Goal: Transaction & Acquisition: Purchase product/service

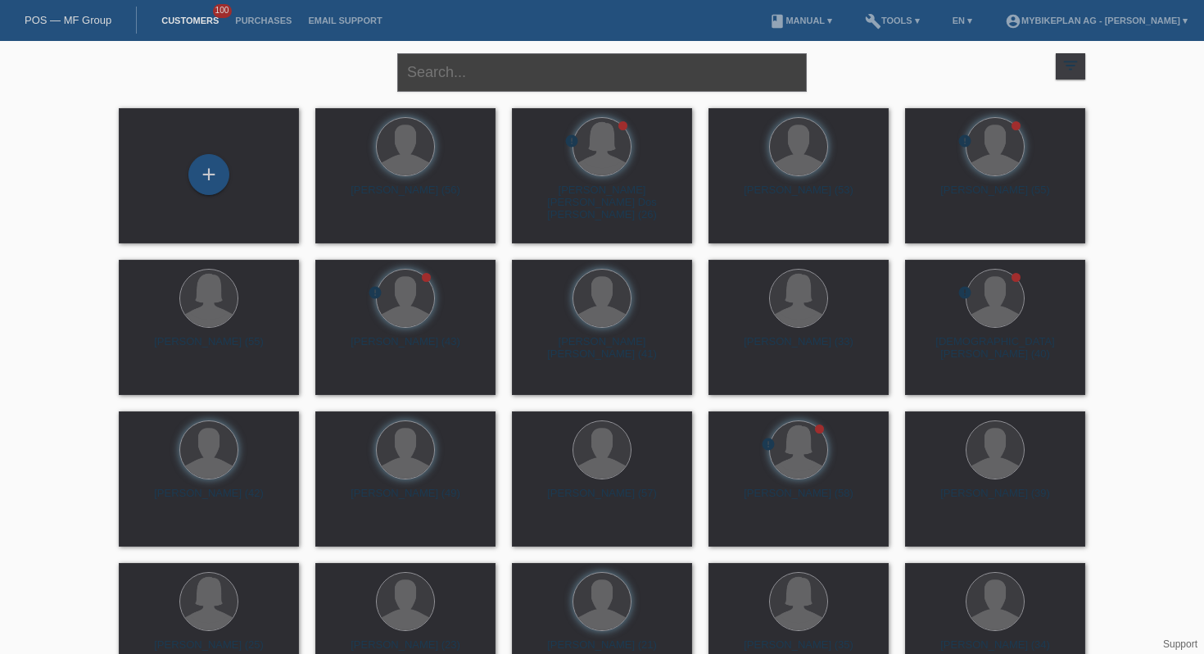
click at [438, 73] on input "text" at bounding box center [602, 72] width 410 height 39
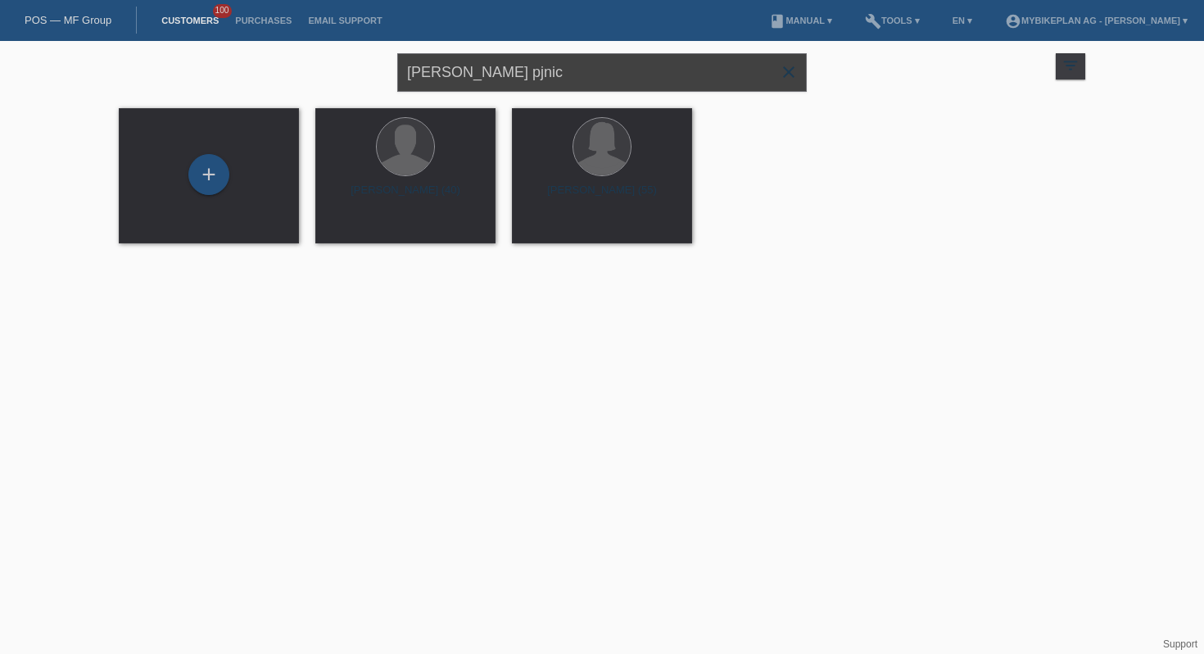
click at [449, 70] on input "elvir pjnic" at bounding box center [602, 72] width 410 height 39
click at [541, 65] on input "elvir pjanic" at bounding box center [602, 72] width 410 height 39
type input "[PERSON_NAME]"
click at [206, 173] on div "+" at bounding box center [208, 174] width 41 height 41
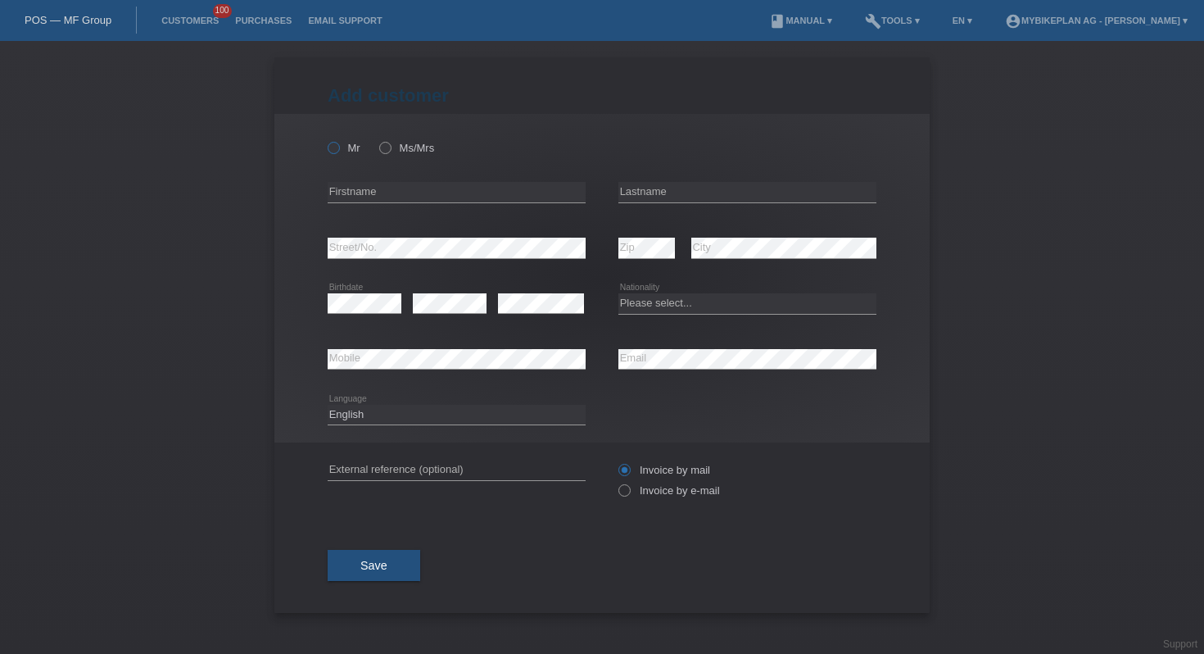
click at [325, 139] on icon at bounding box center [325, 139] width 0 height 0
click at [333, 148] on input "Mr" at bounding box center [333, 147] width 11 height 11
radio input "true"
click at [391, 197] on input "text" at bounding box center [457, 192] width 258 height 20
type input "[PERSON_NAME]"
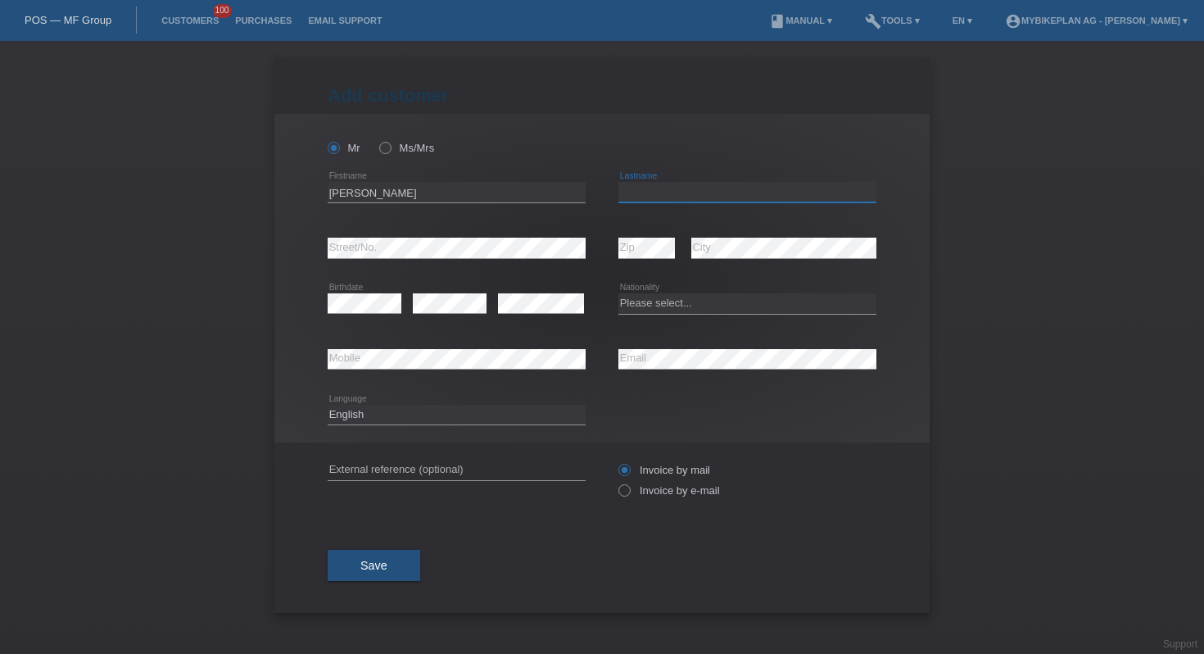
click at [642, 192] on input "text" at bounding box center [747, 192] width 258 height 20
type input "Pjanic"
click at [652, 306] on select "Please select... Switzerland Austria Germany Liechtenstein ------------ Afghani…" at bounding box center [747, 303] width 258 height 20
select select "AT"
click at [618, 294] on select "Please select... Switzerland Austria Germany Liechtenstein ------------ Afghani…" at bounding box center [747, 303] width 258 height 20
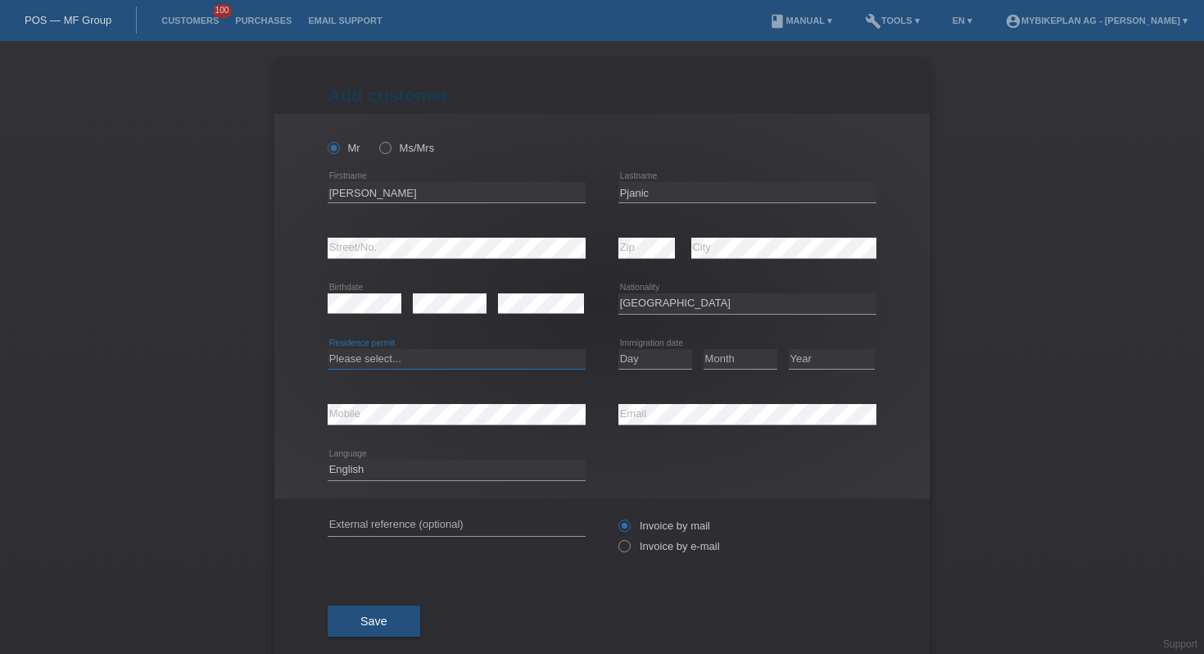
click at [378, 369] on select "Please select... C B B - Refugee status Other" at bounding box center [457, 359] width 258 height 20
select select "C"
click at [328, 349] on select "Please select... C B B - Refugee status Other" at bounding box center [457, 359] width 258 height 20
click at [641, 360] on select "Day 01 02 03 04 05 06 07 08 09 10 11" at bounding box center [655, 359] width 74 height 20
select select "01"
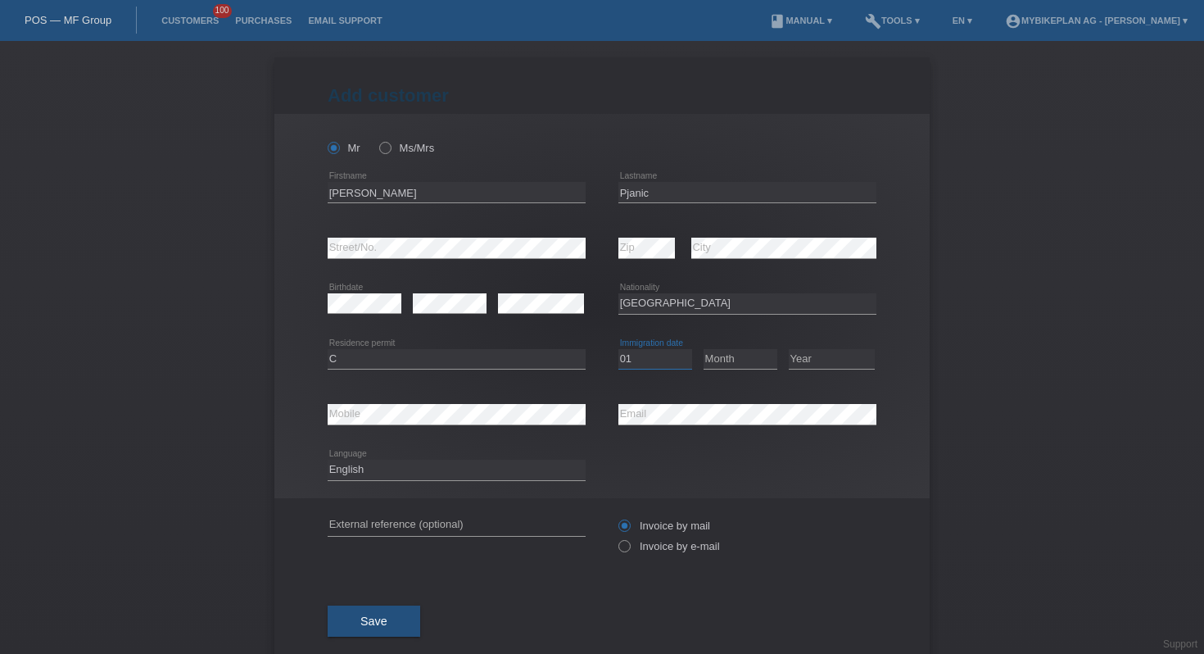
click at [618, 349] on select "Day 01 02 03 04 05 06 07 08 09 10 11" at bounding box center [655, 359] width 74 height 20
click at [716, 352] on select "Month 01 02 03 04 05 06 07 08 09 10 11" at bounding box center [741, 359] width 74 height 20
select select "02"
click at [704, 349] on select "Month 01 02 03 04 05 06 07 08 09 10 11" at bounding box center [741, 359] width 74 height 20
click at [819, 365] on select "Year 2025 2024 2023 2022 2021 2020 2019 2018 2017 2016 2015 2014 2013 2012 2011…" at bounding box center [832, 359] width 86 height 20
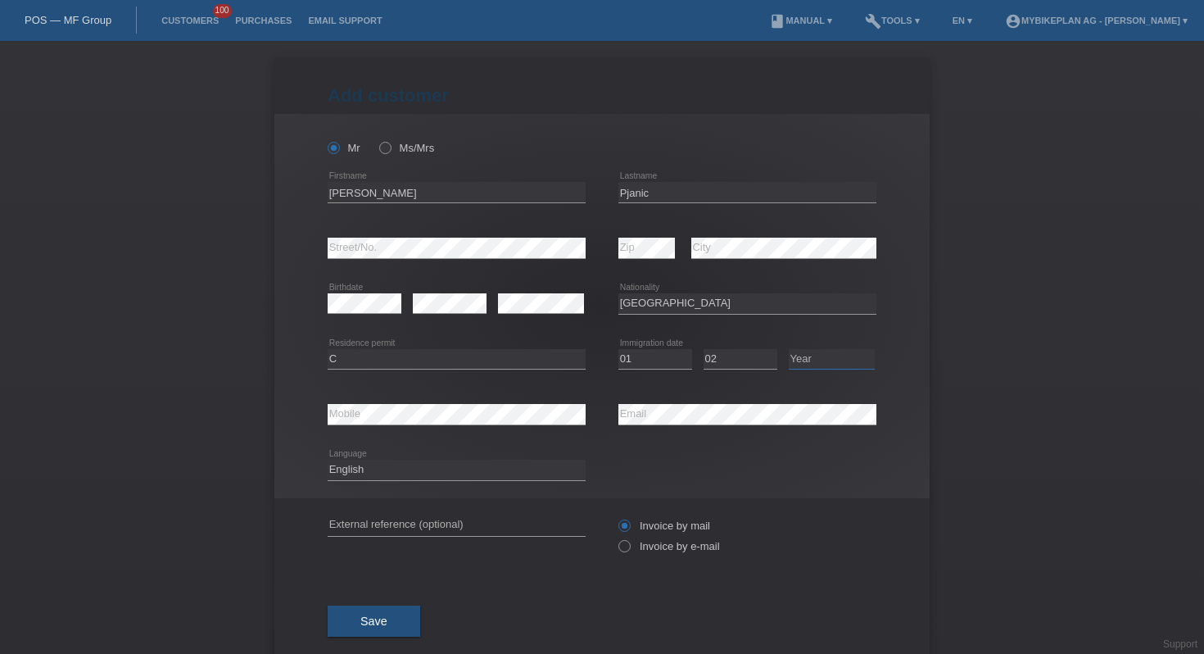
select select "2012"
click at [789, 349] on select "Year 2025 2024 2023 2022 2021 2020 2019 2018 2017 2016 2015 2014 2013 2012 2011…" at bounding box center [832, 359] width 86 height 20
click at [445, 469] on select "Deutsch Français Italiano English" at bounding box center [457, 470] width 258 height 20
select select "de"
click at [328, 460] on select "Deutsch Français Italiano English" at bounding box center [457, 470] width 258 height 20
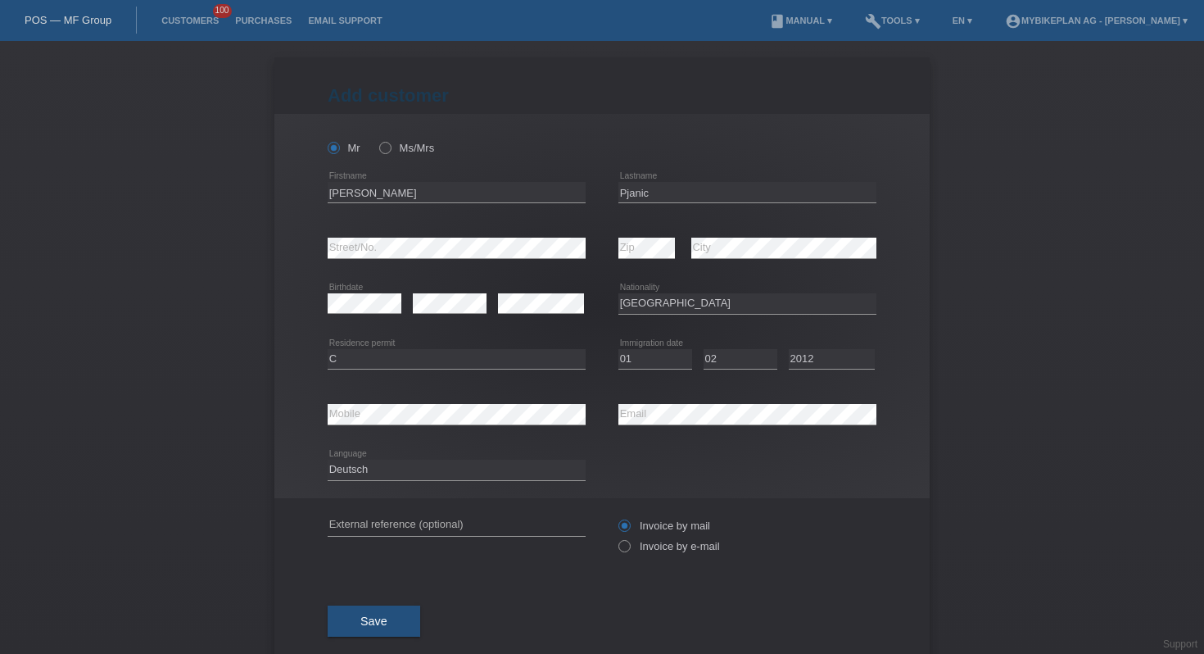
click at [704, 555] on div "Invoice by mail Invoice by e-mail" at bounding box center [747, 535] width 258 height 41
click at [694, 550] on label "Invoice by e-mail" at bounding box center [669, 546] width 102 height 12
click at [629, 550] on input "Invoice by e-mail" at bounding box center [623, 550] width 11 height 20
radio input "true"
click at [390, 641] on div "Save" at bounding box center [602, 620] width 549 height 95
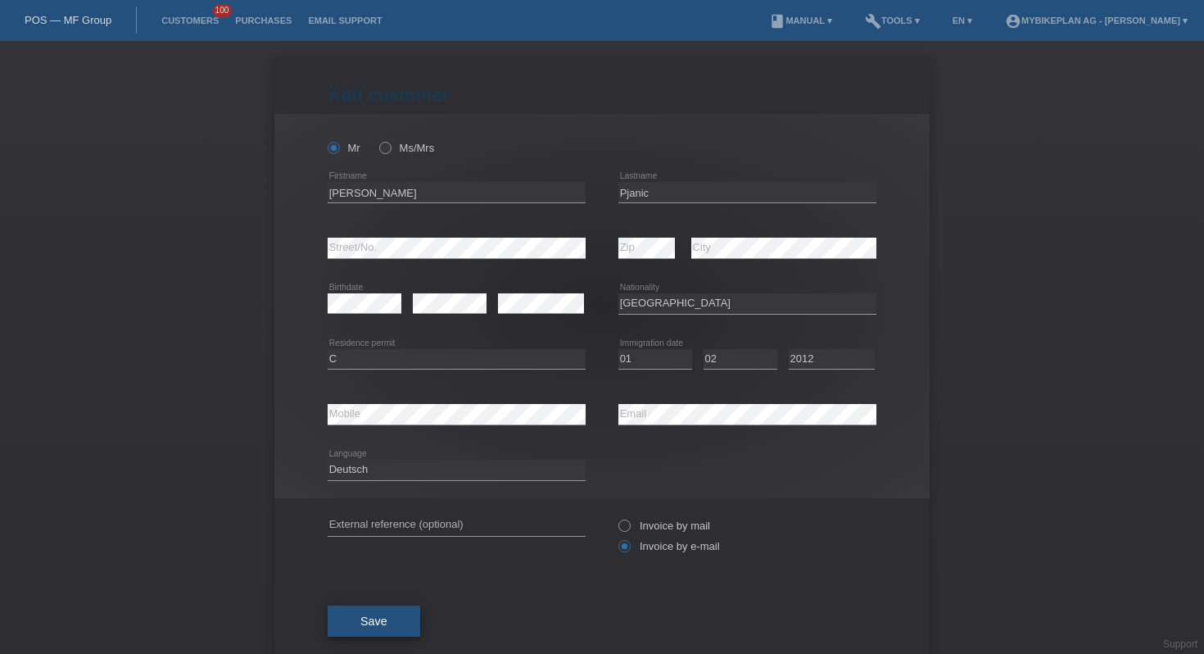
click at [386, 631] on button "Save" at bounding box center [374, 620] width 93 height 31
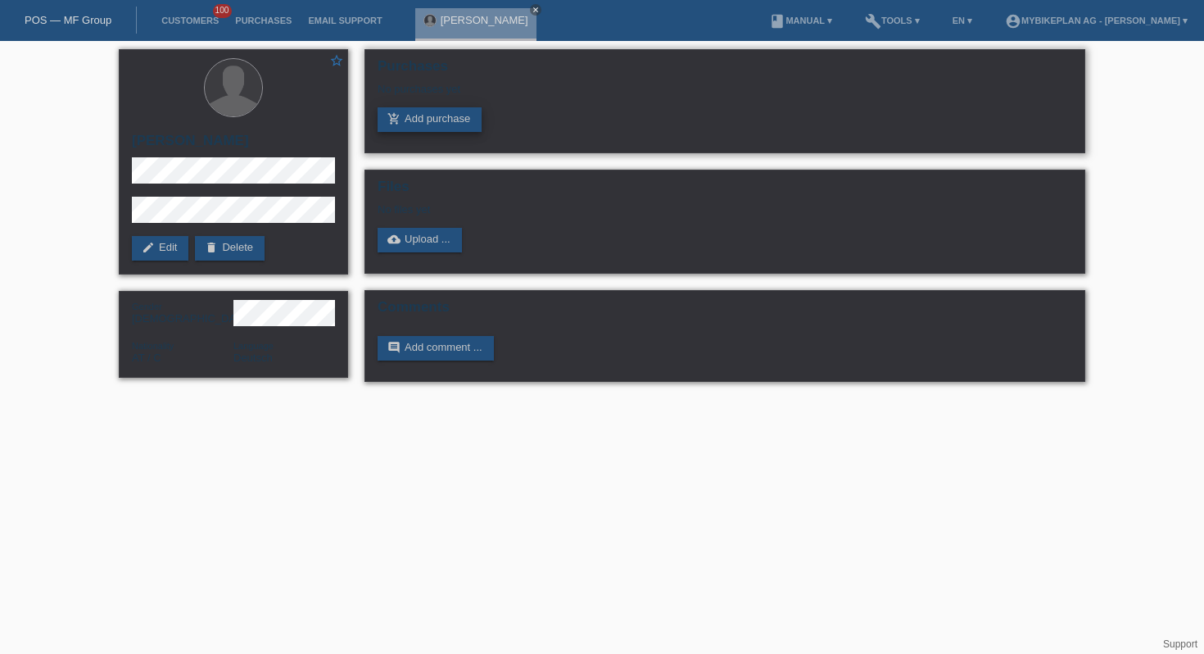
click at [412, 129] on link "add_shopping_cart Add purchase" at bounding box center [430, 119] width 104 height 25
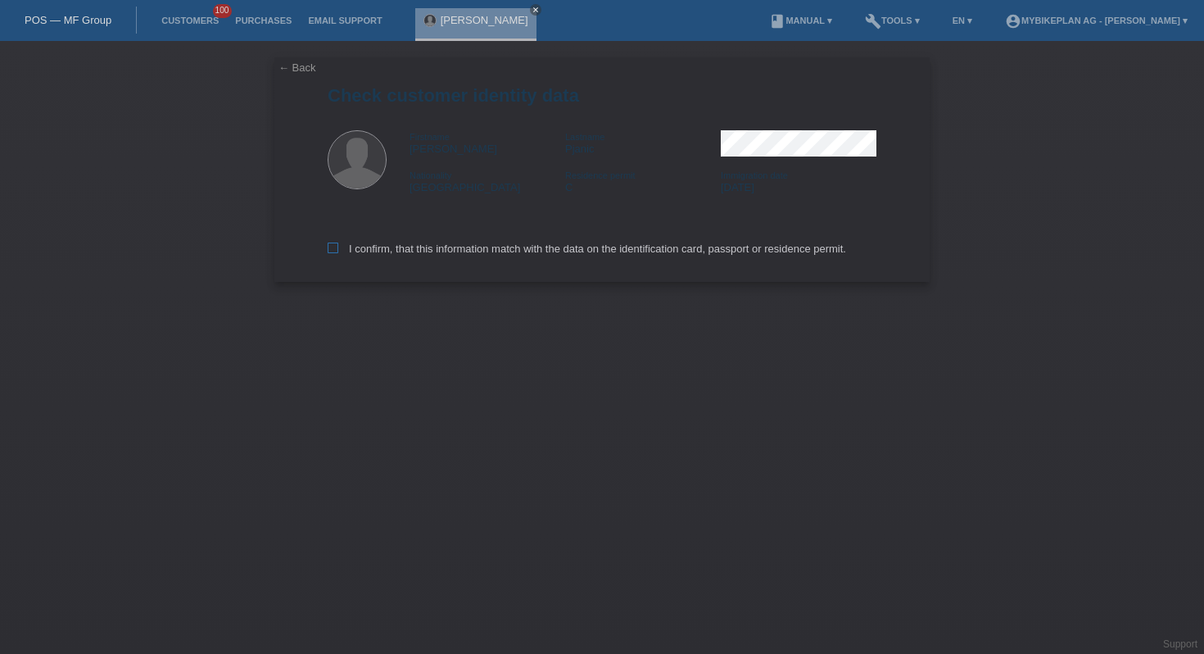
click at [373, 254] on label "I confirm, that this information match with the data on the identification card…" at bounding box center [587, 248] width 519 height 12
click at [338, 253] on input "I confirm, that this information match with the data on the identification card…" at bounding box center [333, 247] width 11 height 11
checkbox input "true"
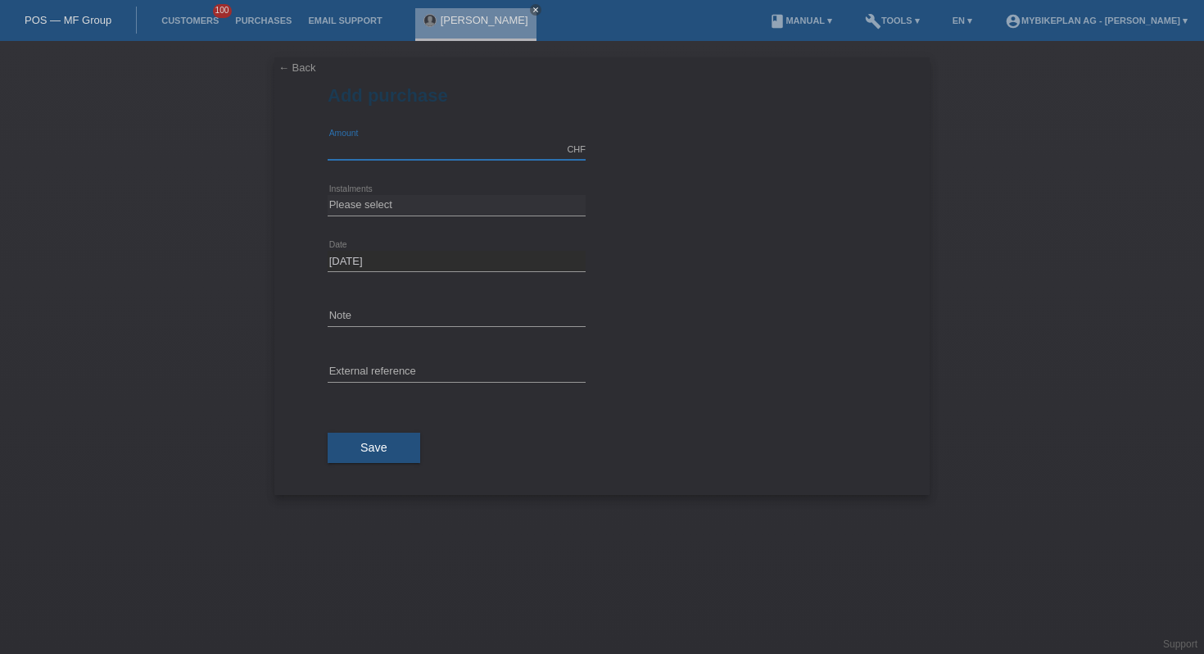
click at [338, 147] on input "text" at bounding box center [457, 149] width 258 height 20
type input "6999.00"
click at [358, 204] on select "Please select 6 instalments 12 instalments 18 instalments 24 instalments 36 ins…" at bounding box center [457, 205] width 258 height 20
select select "488"
click at [328, 195] on select "Please select 6 instalments 12 instalments 18 instalments 24 instalments 36 ins…" at bounding box center [457, 205] width 258 height 20
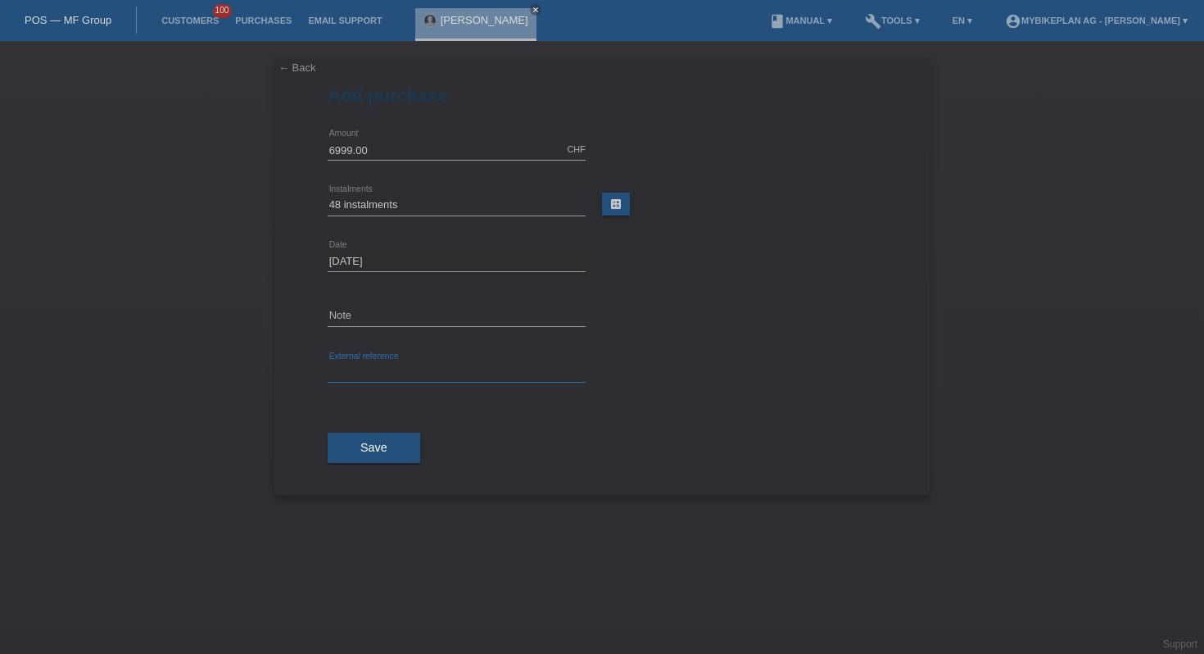
click at [364, 368] on input "text" at bounding box center [457, 372] width 258 height 20
paste input "45906074453"
type input "45906074453"
click at [369, 439] on button "Save" at bounding box center [374, 448] width 93 height 31
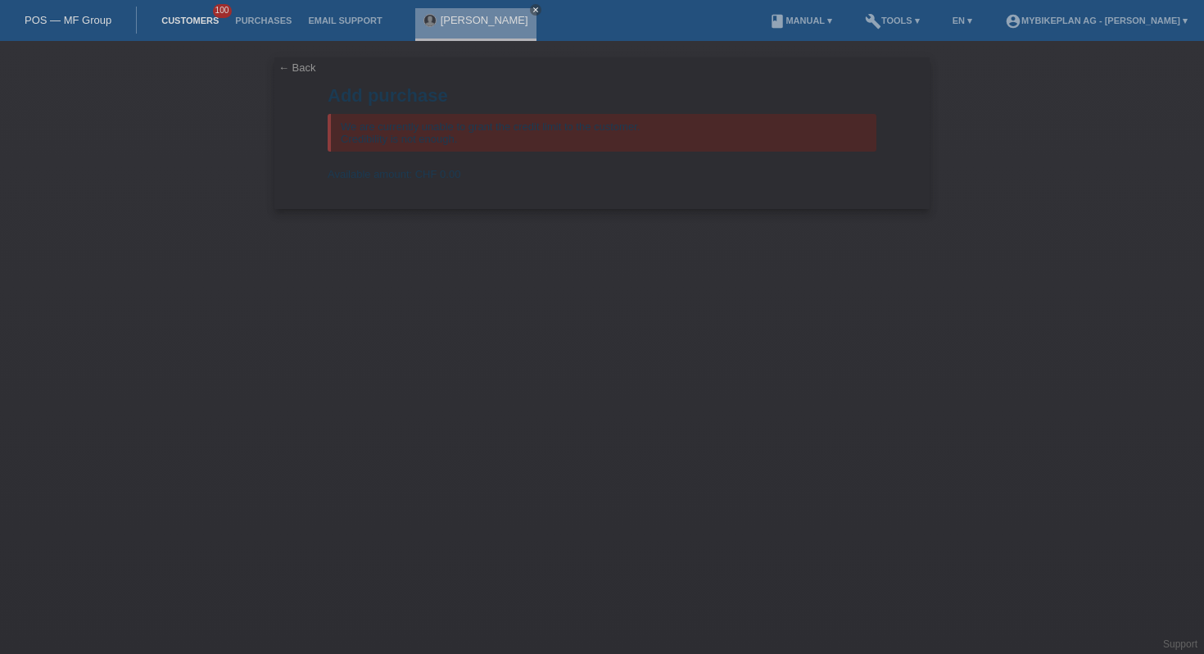
click at [193, 17] on link "Customers" at bounding box center [190, 21] width 74 height 10
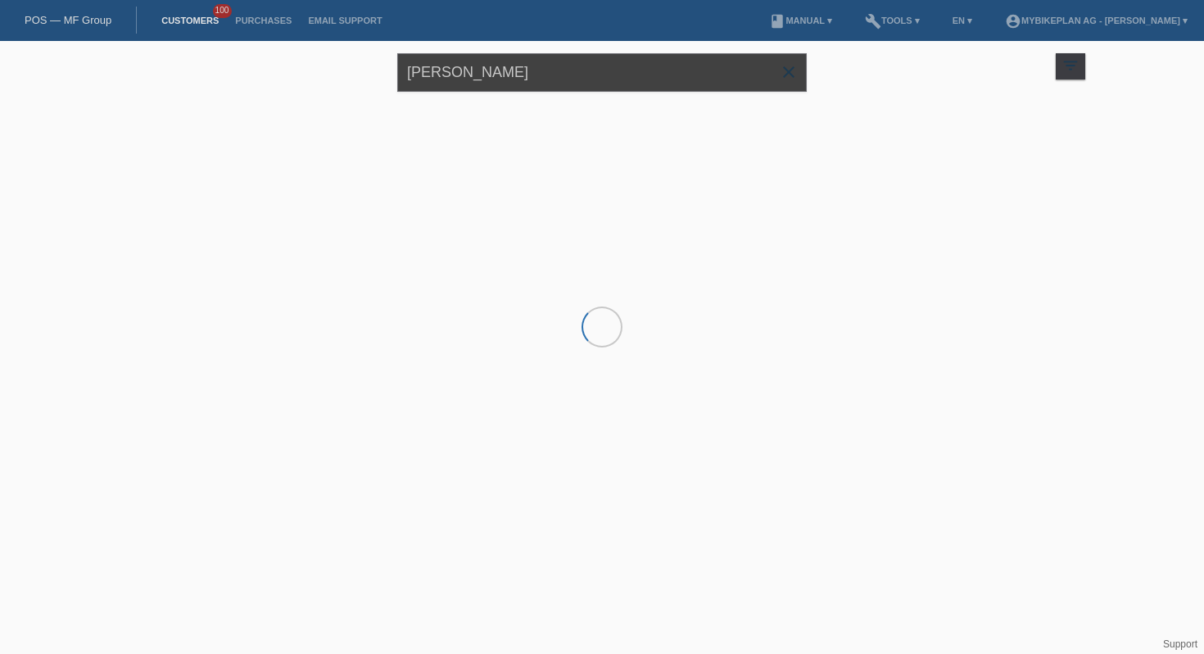
click at [461, 82] on input "[PERSON_NAME]" at bounding box center [602, 72] width 410 height 39
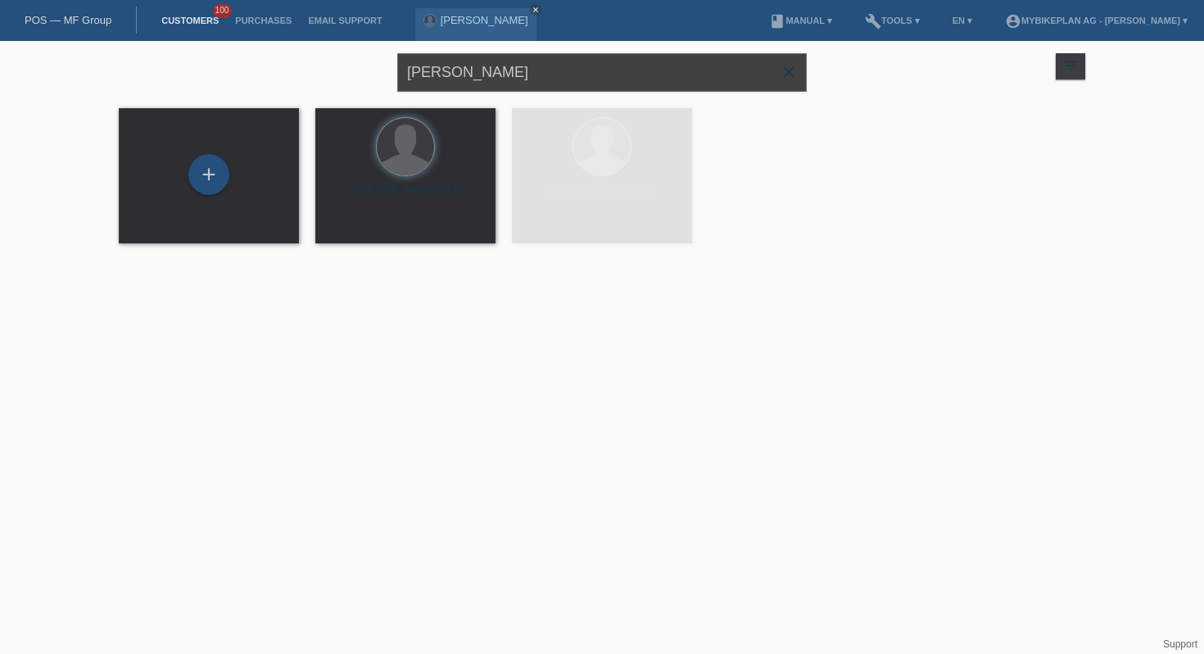
click at [461, 82] on input "elvir pjanic" at bounding box center [602, 72] width 410 height 39
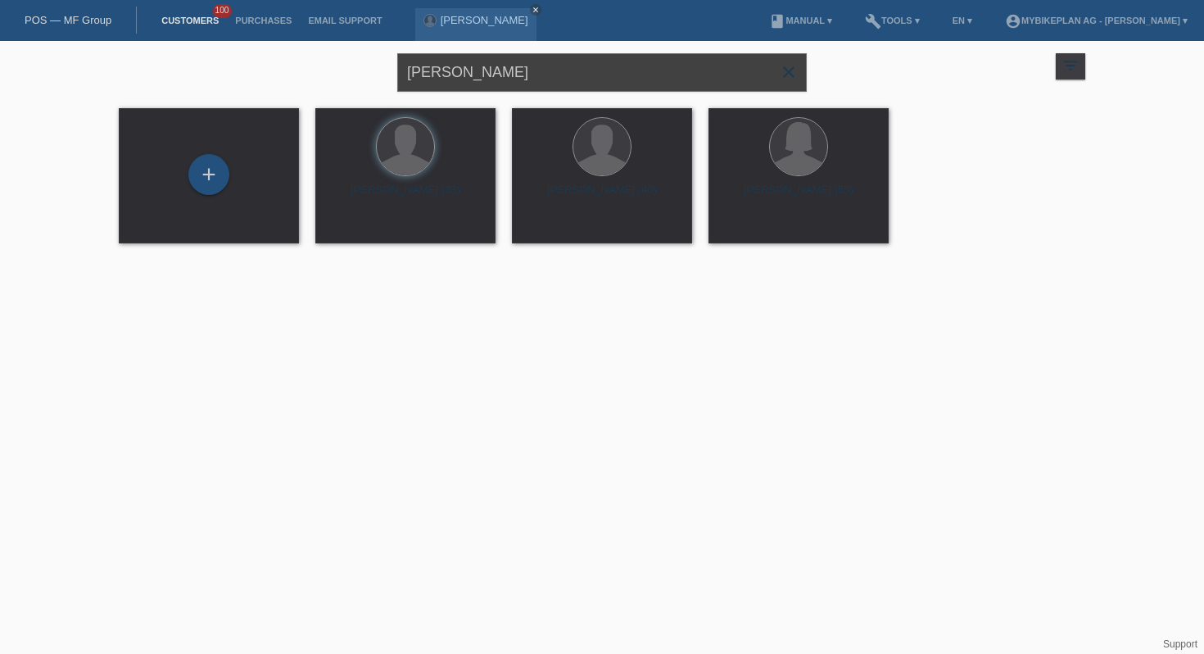
type input "tamara schmid"
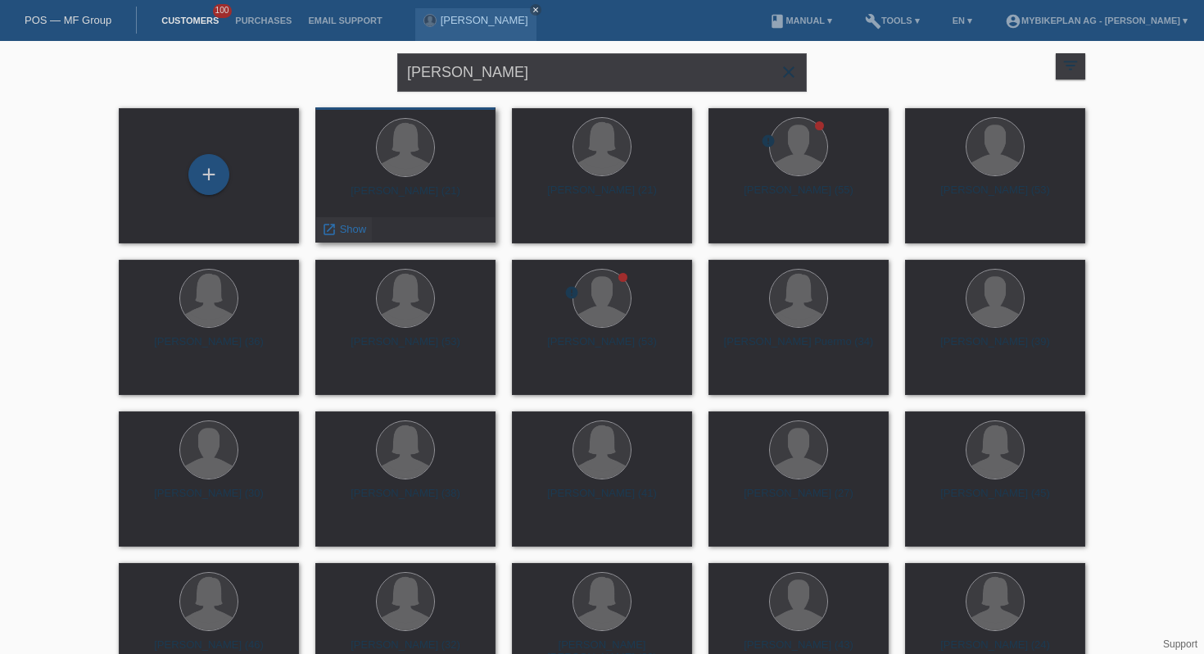
click at [347, 221] on div "launch Show" at bounding box center [344, 229] width 56 height 25
click at [346, 229] on span "Show" at bounding box center [353, 229] width 27 height 12
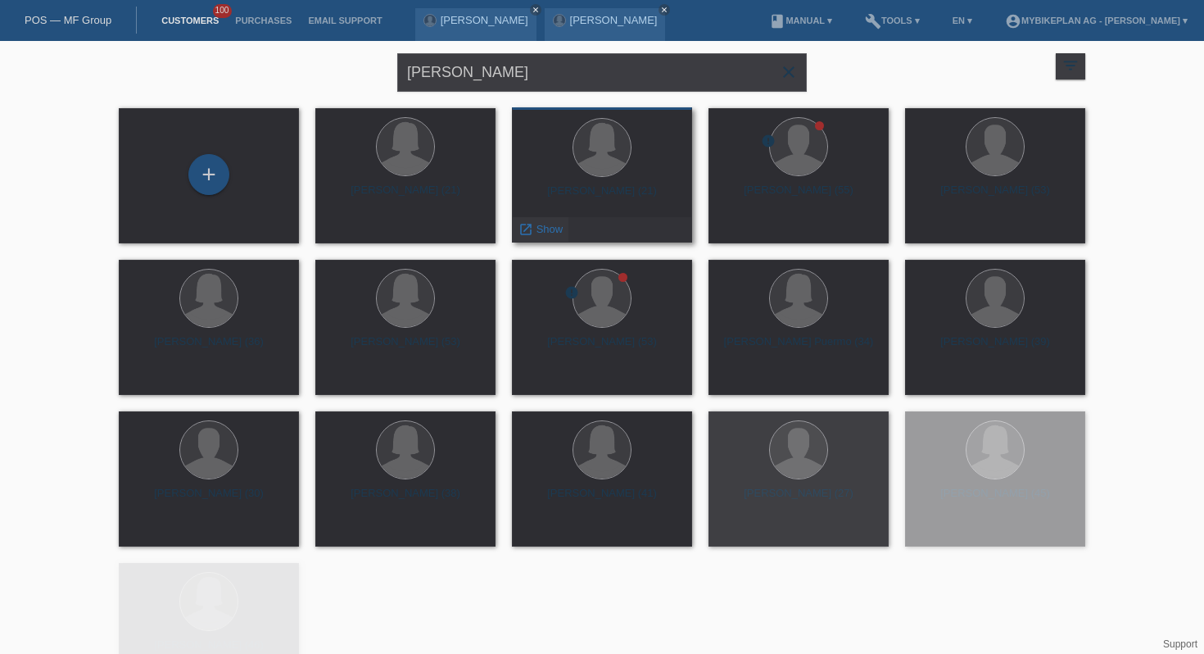
click at [545, 229] on span "Show" at bounding box center [550, 229] width 27 height 12
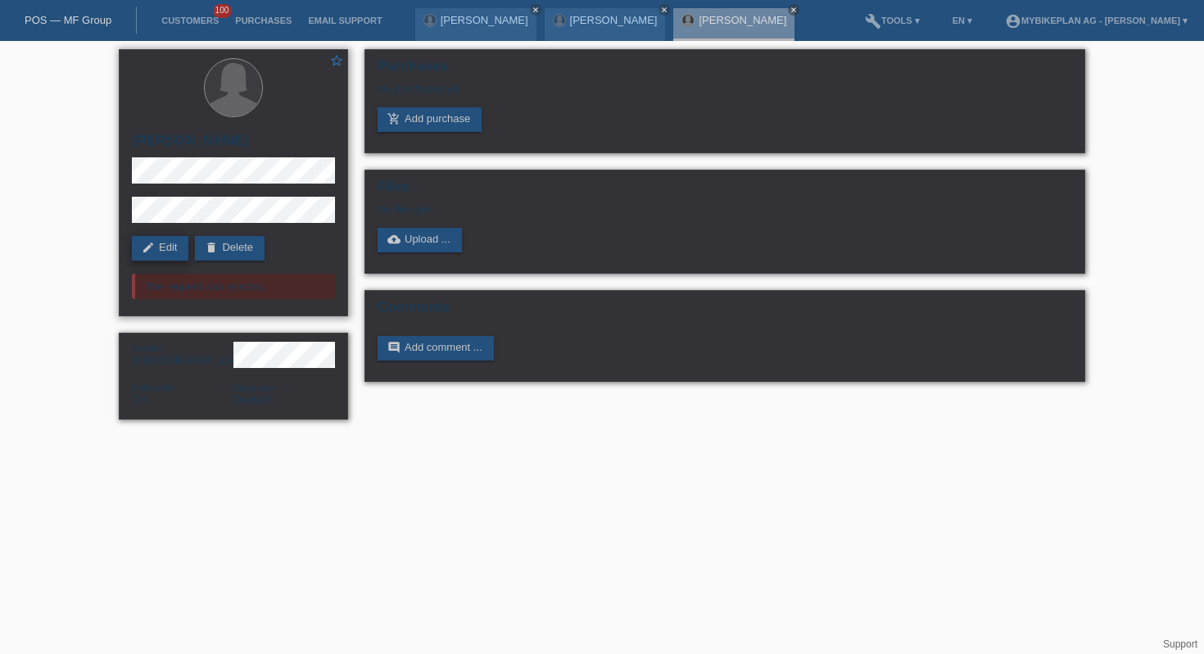
click at [165, 250] on link "edit Edit" at bounding box center [160, 248] width 57 height 25
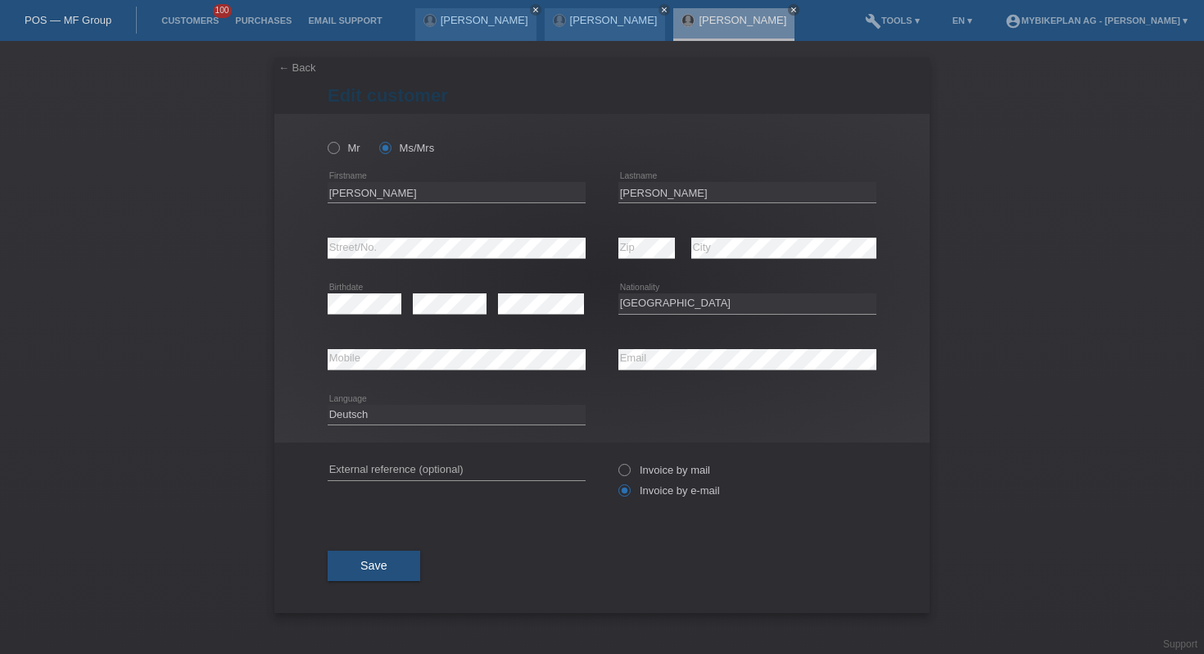
select select "CH"
click at [475, 197] on input "Tamara" at bounding box center [457, 192] width 258 height 20
click at [382, 193] on input "Tamara Taatjana" at bounding box center [457, 192] width 258 height 20
type input "[PERSON_NAME] [PERSON_NAME]"
click at [379, 576] on button "Save" at bounding box center [374, 565] width 93 height 31
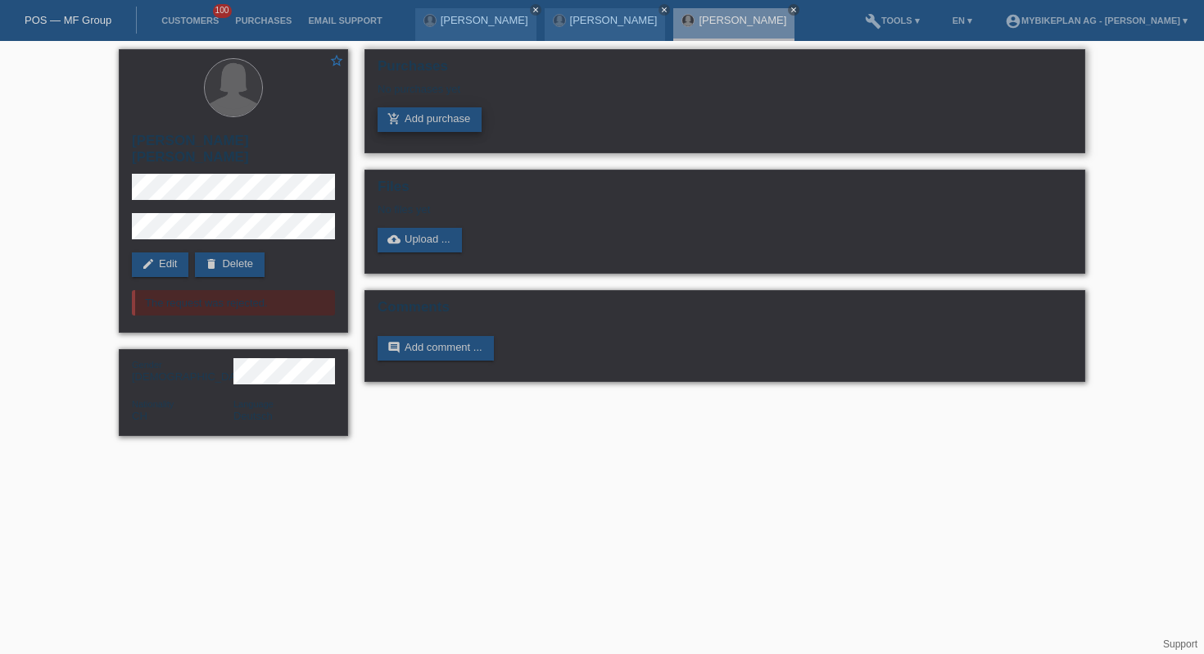
click at [415, 111] on link "add_shopping_cart Add purchase" at bounding box center [430, 119] width 104 height 25
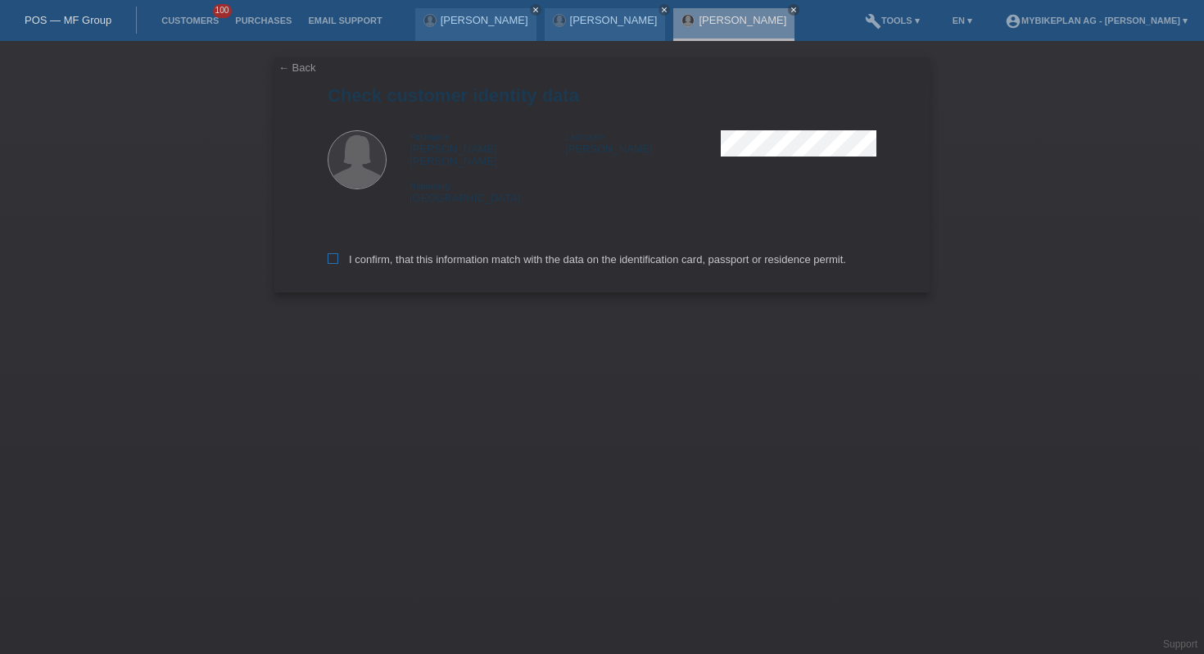
click at [336, 253] on icon at bounding box center [333, 258] width 11 height 11
click at [336, 253] on input "I confirm, that this information match with the data on the identification card…" at bounding box center [333, 258] width 11 height 11
checkbox input "true"
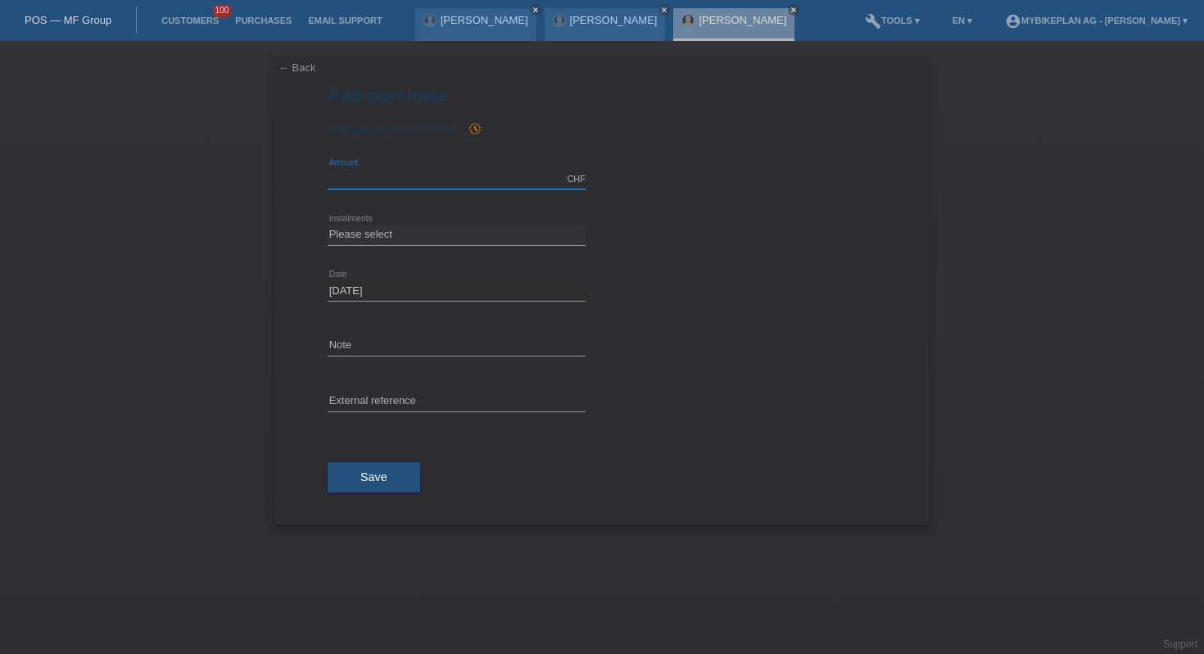
click at [476, 172] on input "text" at bounding box center [457, 179] width 258 height 20
type input "7999.00"
click at [361, 233] on select "Please select 6 instalments 12 instalments 18 instalments 24 instalments 36 ins…" at bounding box center [457, 234] width 258 height 20
select select "487"
click at [328, 224] on select "Please select 6 instalments 12 instalments 18 instalments 24 instalments 36 ins…" at bounding box center [457, 234] width 258 height 20
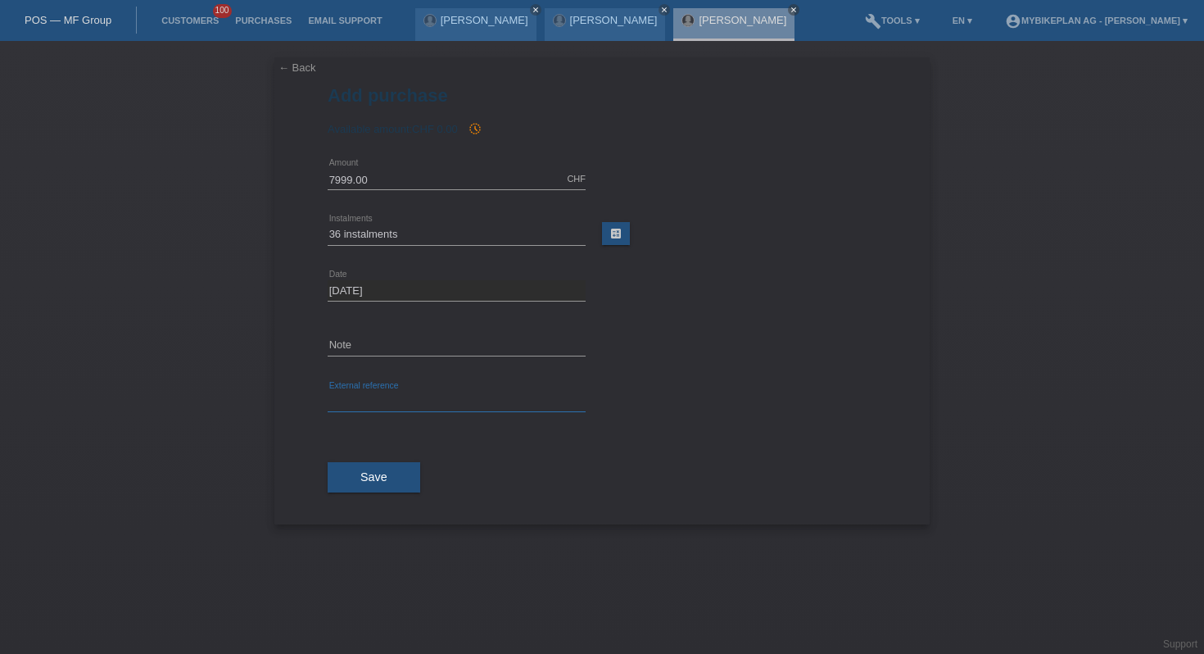
click at [368, 399] on input "text" at bounding box center [457, 402] width 258 height 20
paste input "45914794302"
type input "45914794302"
click at [367, 483] on button "Save" at bounding box center [374, 477] width 93 height 31
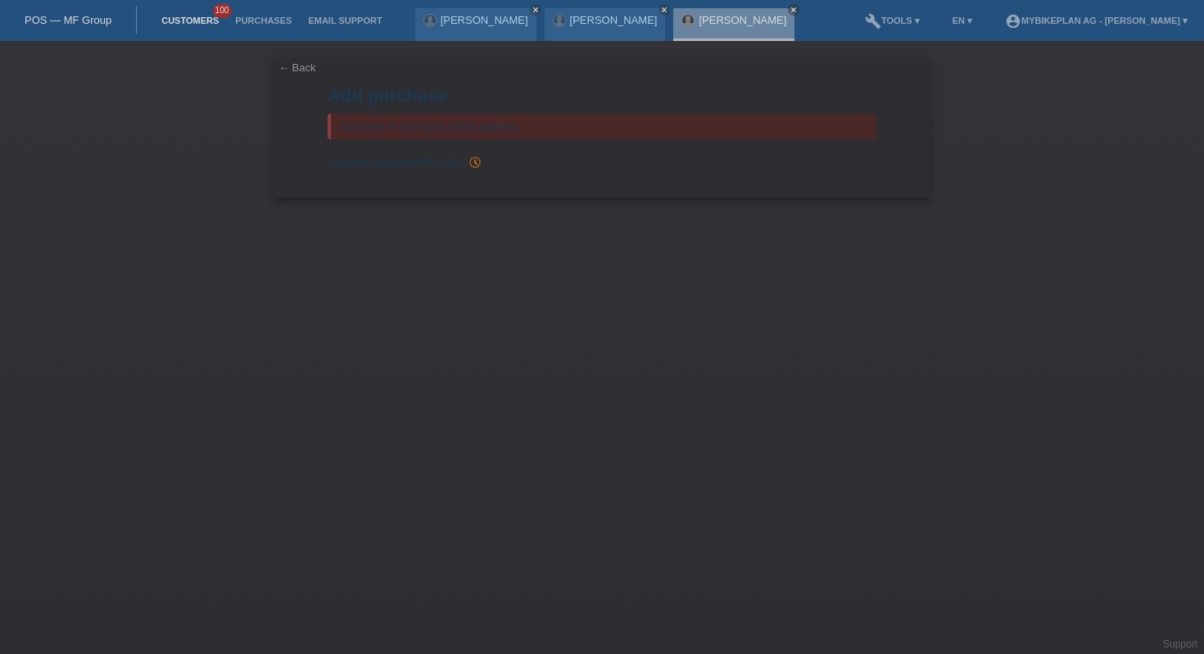
click at [186, 25] on link "Customers" at bounding box center [190, 21] width 74 height 10
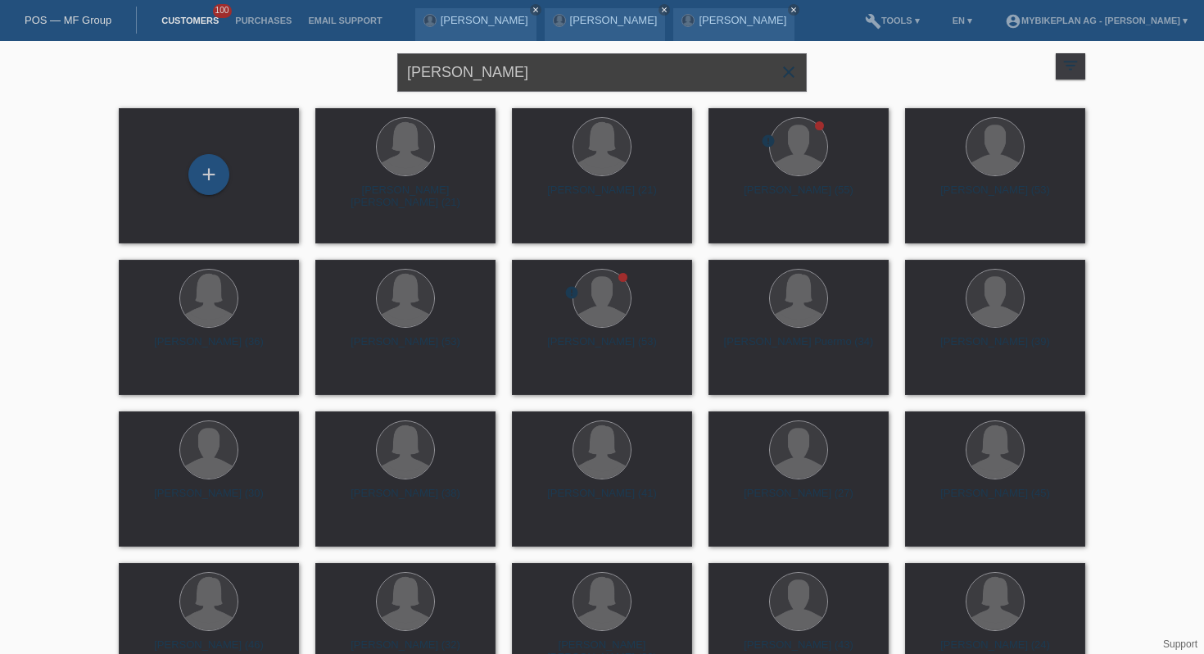
click at [429, 72] on input "tamara schmid" at bounding box center [602, 72] width 410 height 39
type input "Filipp Landolt"
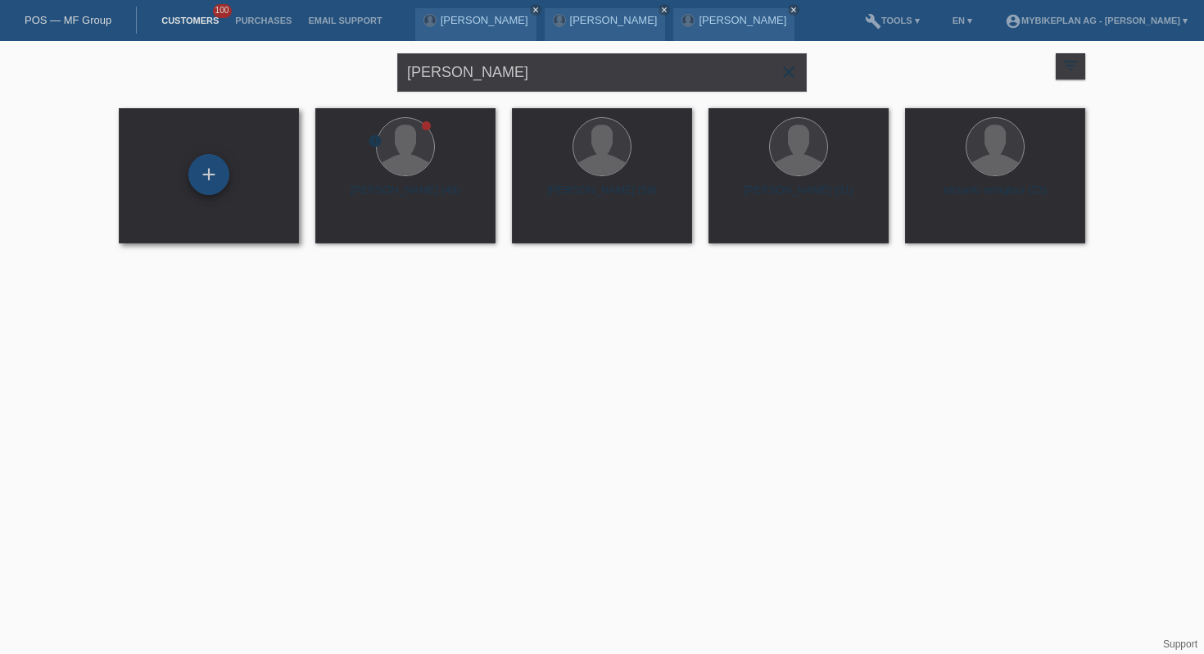
click at [214, 171] on div "+" at bounding box center [208, 174] width 41 height 41
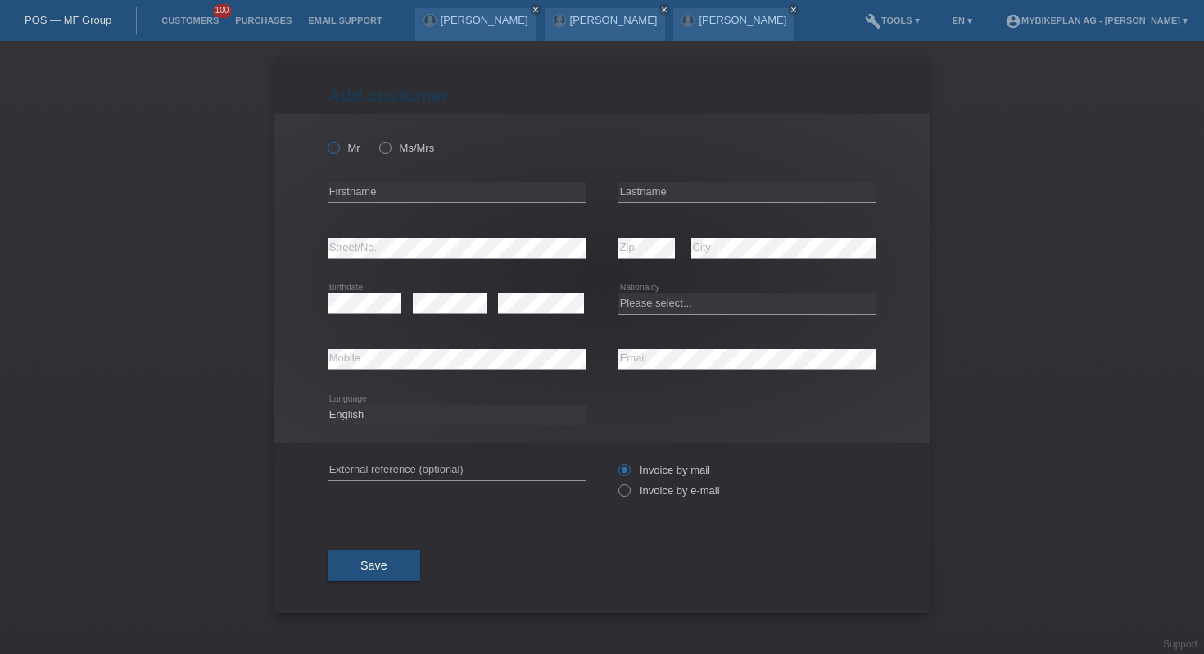
click at [325, 139] on icon at bounding box center [325, 139] width 0 height 0
click at [334, 152] on input "Mr" at bounding box center [333, 147] width 11 height 11
radio input "true"
click at [336, 193] on input "text" at bounding box center [457, 192] width 258 height 20
type input "Filipp"
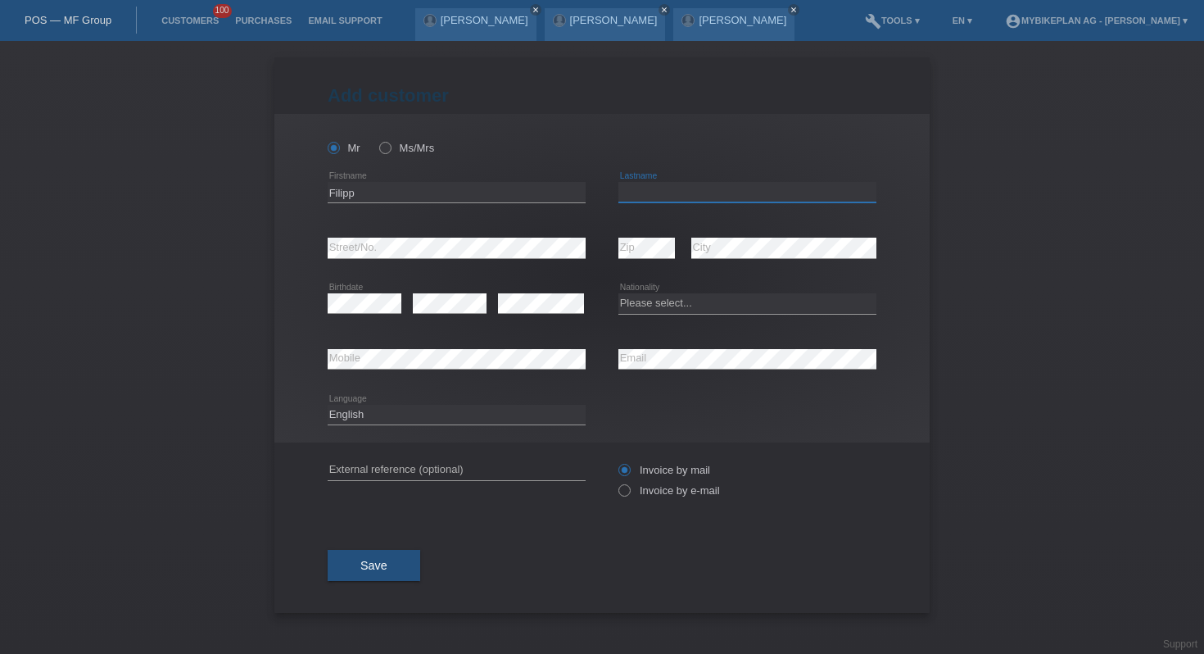
click at [715, 189] on input "text" at bounding box center [747, 192] width 258 height 20
type input "[PERSON_NAME]"
click at [641, 233] on div "error Zip" at bounding box center [646, 248] width 57 height 56
click at [639, 302] on select "Please select... Switzerland Austria Germany Liechtenstein ------------ Afghani…" at bounding box center [747, 303] width 258 height 20
select select "CH"
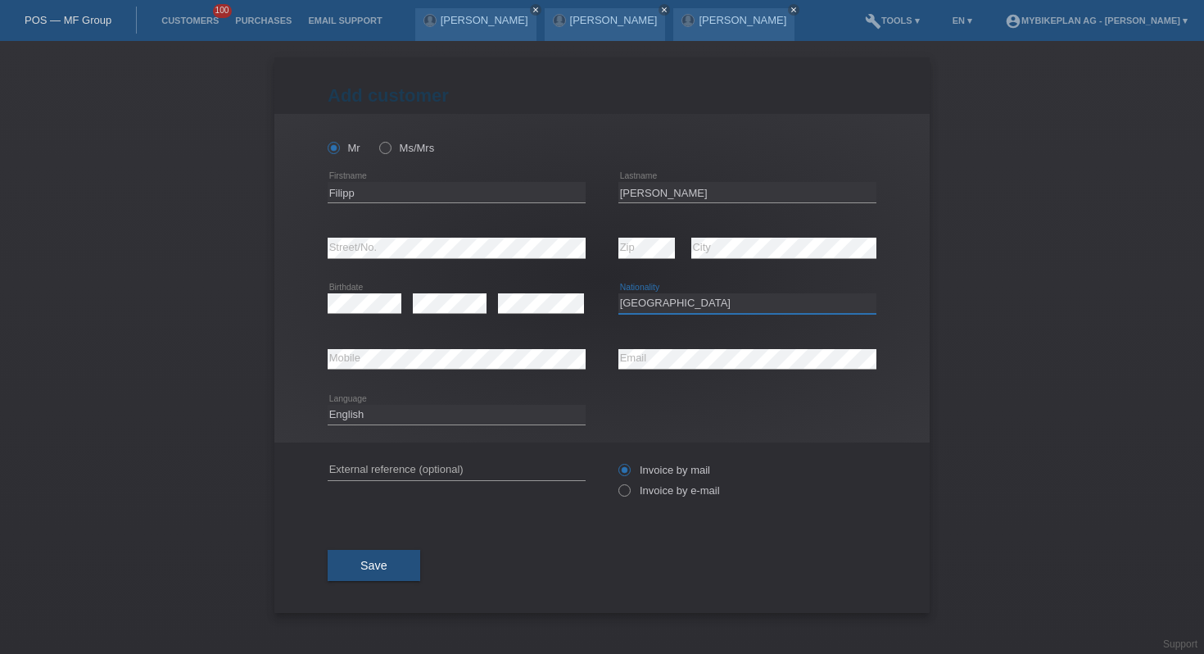
click at [618, 294] on select "Please select... Switzerland Austria Germany Liechtenstein ------------ Afghani…" at bounding box center [747, 303] width 258 height 20
click at [365, 416] on select "Deutsch Français Italiano English" at bounding box center [457, 415] width 258 height 20
select select "de"
click at [328, 405] on select "Deutsch Français Italiano English" at bounding box center [457, 415] width 258 height 20
click at [692, 492] on label "Invoice by e-mail" at bounding box center [669, 490] width 102 height 12
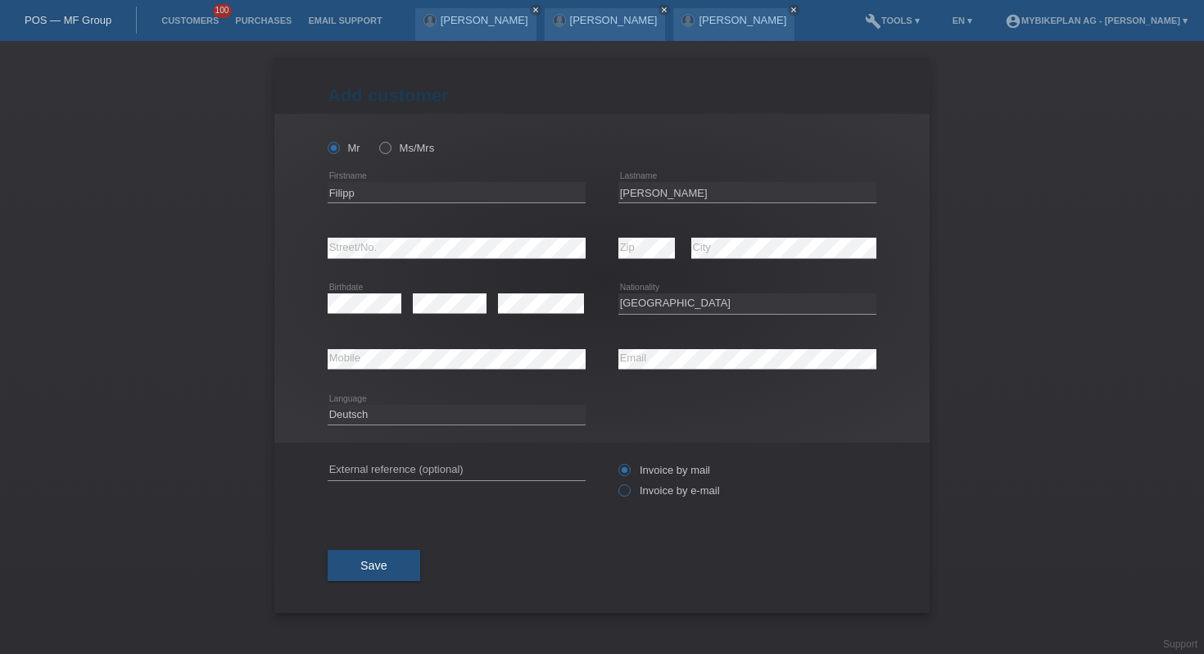
click at [629, 492] on input "Invoice by e-mail" at bounding box center [623, 494] width 11 height 20
radio input "true"
click at [385, 563] on span "Save" at bounding box center [373, 565] width 27 height 13
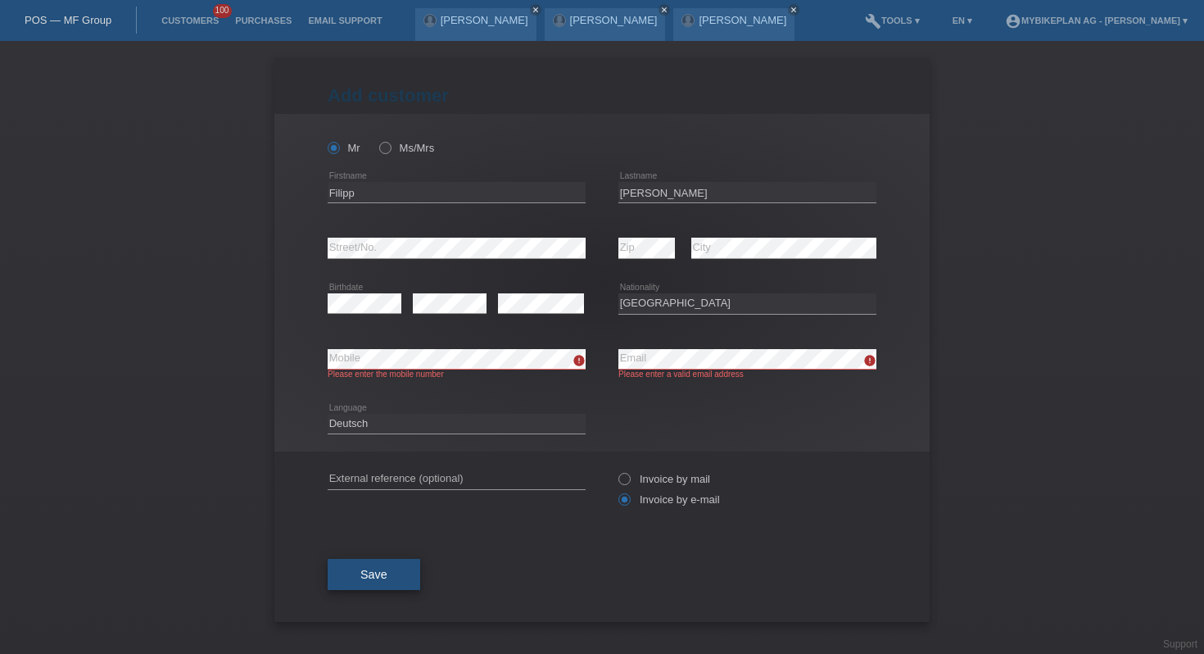
click at [353, 578] on button "Save" at bounding box center [374, 574] width 93 height 31
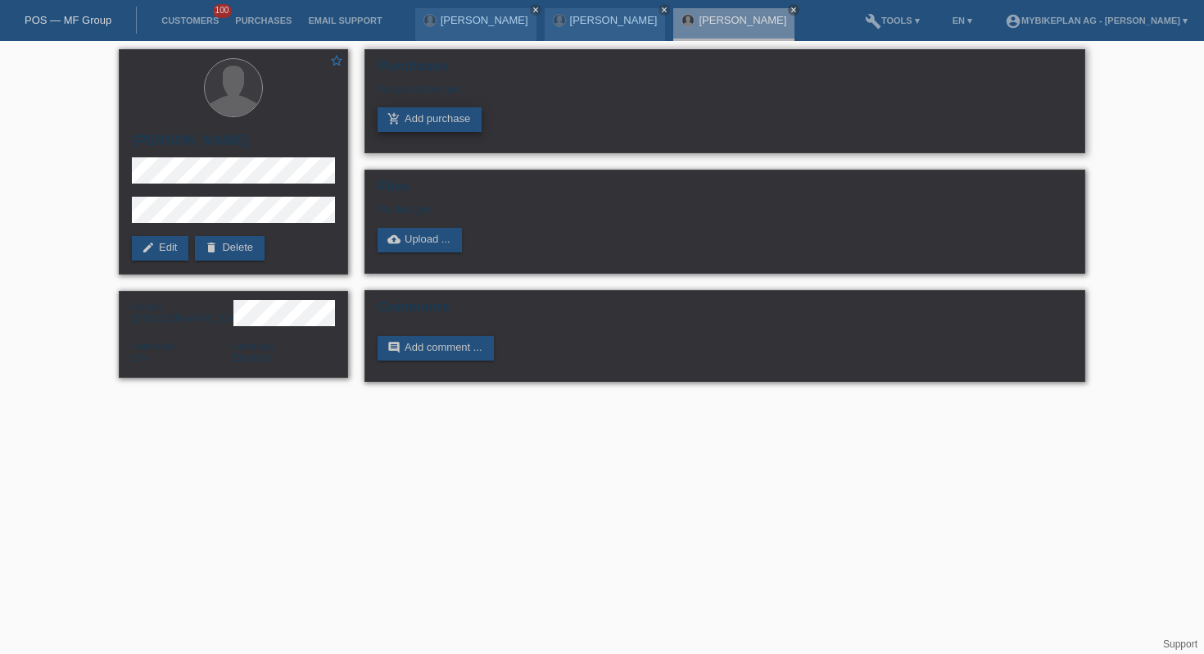
click at [432, 116] on link "add_shopping_cart Add purchase" at bounding box center [430, 119] width 104 height 25
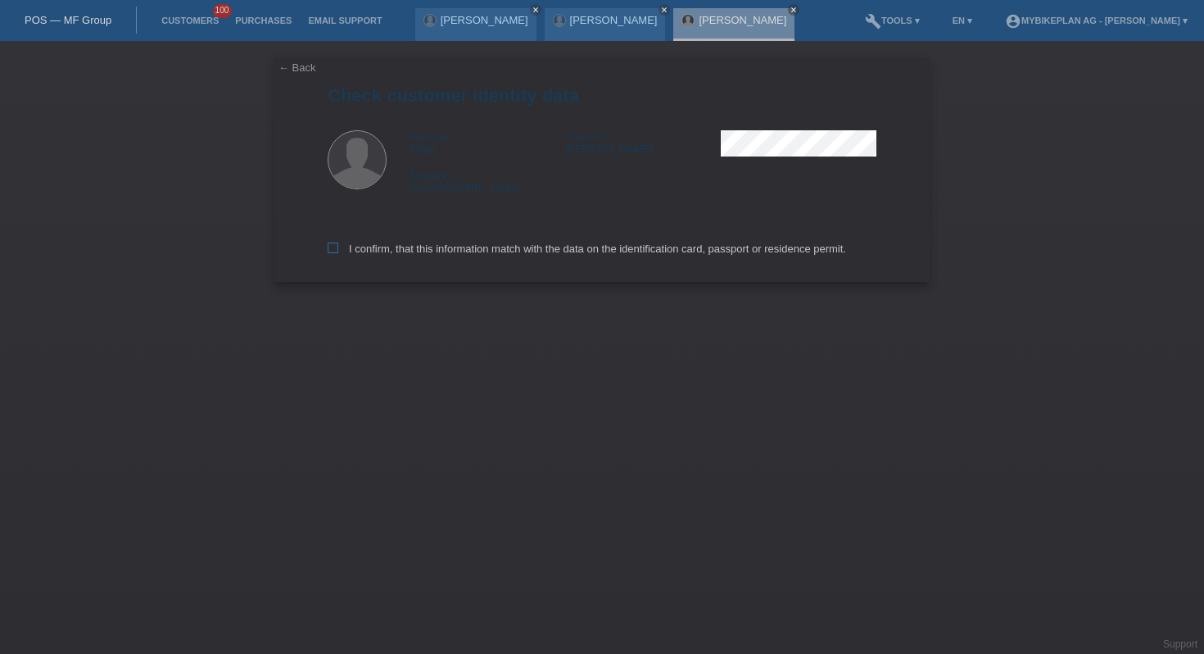
click at [371, 247] on label "I confirm, that this information match with the data on the identification card…" at bounding box center [587, 248] width 519 height 12
click at [338, 247] on input "I confirm, that this information match with the data on the identification card…" at bounding box center [333, 247] width 11 height 11
checkbox input "true"
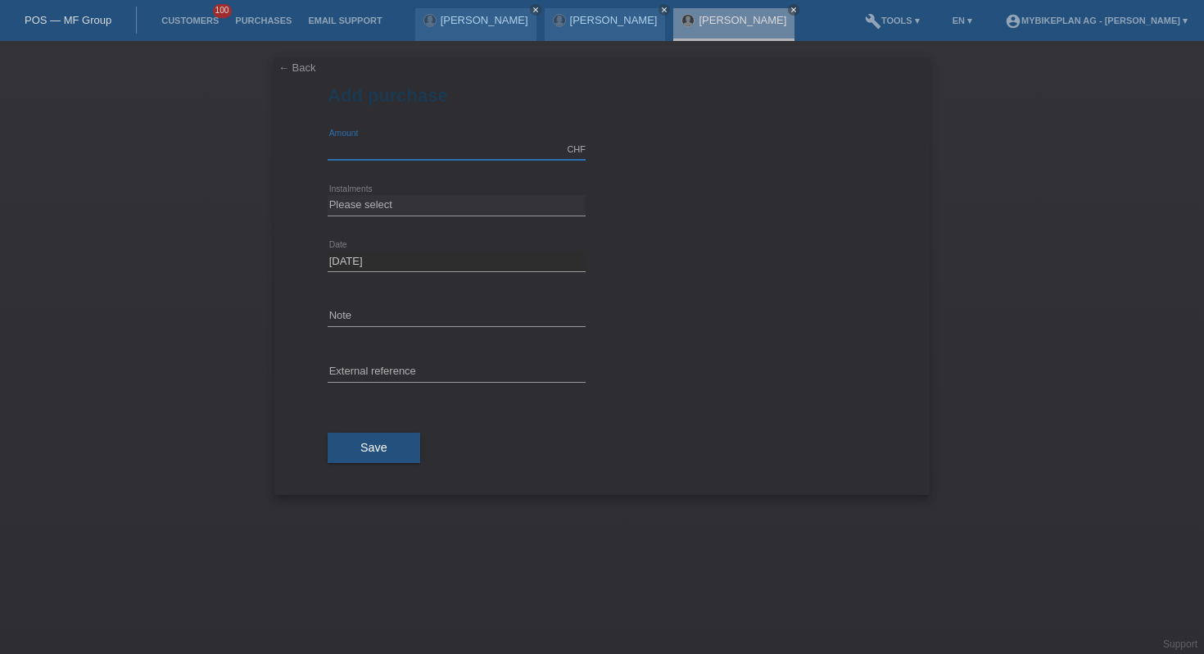
click at [380, 149] on input "text" at bounding box center [457, 149] width 258 height 20
type input "3943.46"
click at [368, 174] on div "3943.46 CHF error Amount" at bounding box center [457, 150] width 258 height 56
click at [356, 207] on select "Please select 6 instalments 12 instalments 18 instalments 24 instalments 36 ins…" at bounding box center [457, 205] width 258 height 20
select select "487"
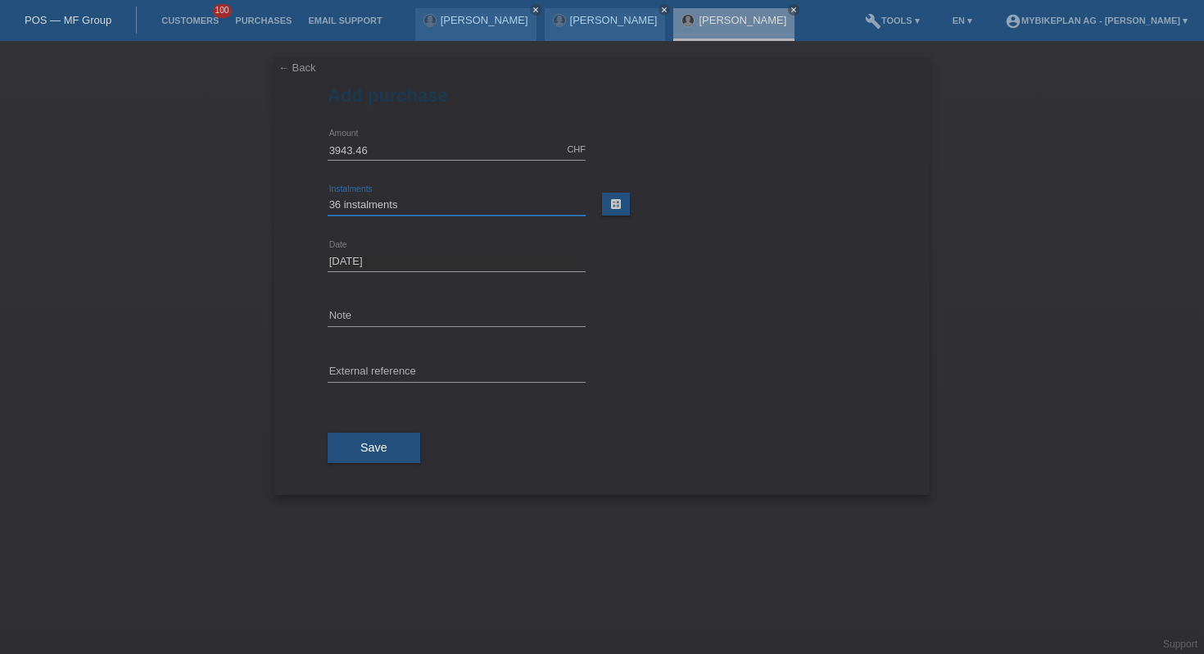
click at [328, 195] on select "Please select 6 instalments 12 instalments 18 instalments 24 instalments 36 ins…" at bounding box center [457, 205] width 258 height 20
click at [368, 366] on input "text" at bounding box center [457, 372] width 258 height 20
paste input "45913758986"
click at [368, 365] on input "4591375898645913758986" at bounding box center [457, 372] width 258 height 20
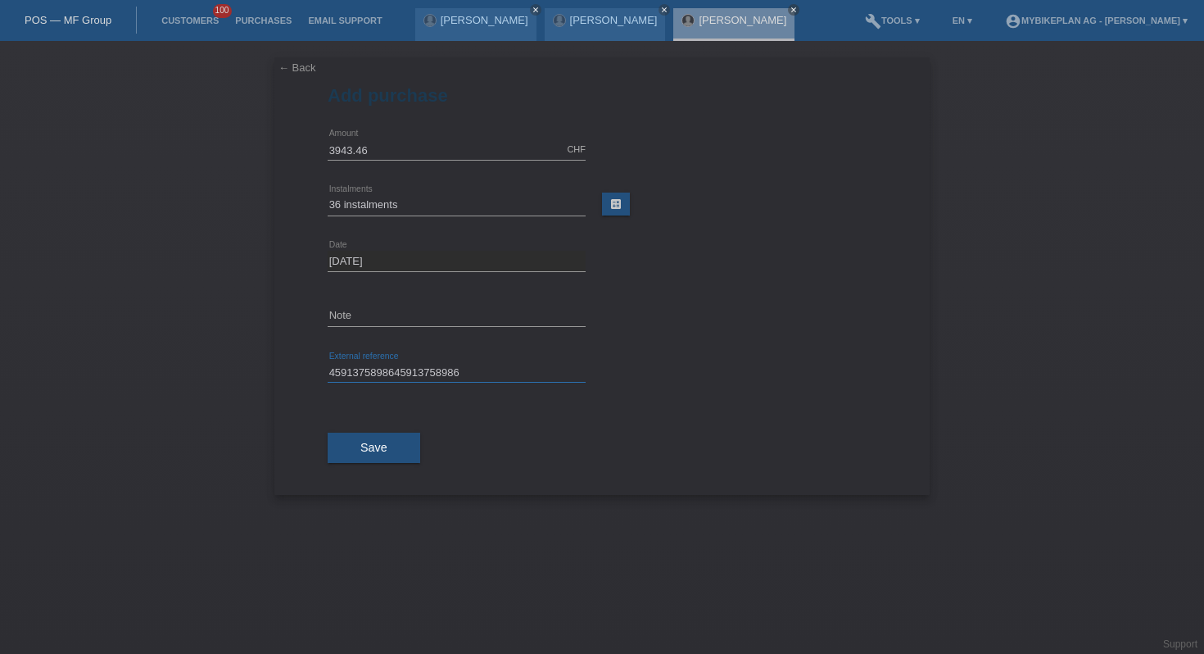
drag, startPoint x: 479, startPoint y: 375, endPoint x: 231, endPoint y: 365, distance: 248.4
click at [231, 365] on div "← Back Add purchase Available amount: 3943.46 CHF error Amount" at bounding box center [602, 347] width 1204 height 613
paste input "text"
type input "45913758986"
click at [374, 451] on span "Save" at bounding box center [373, 447] width 27 height 13
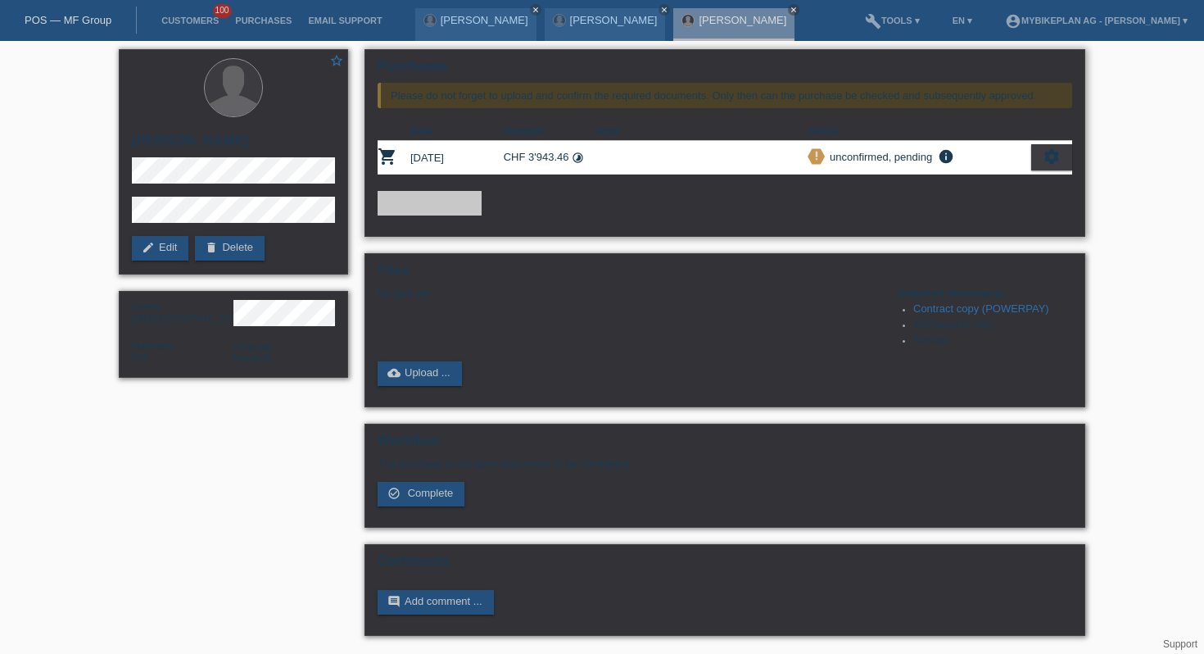
click at [1053, 146] on div "settings" at bounding box center [1051, 157] width 41 height 26
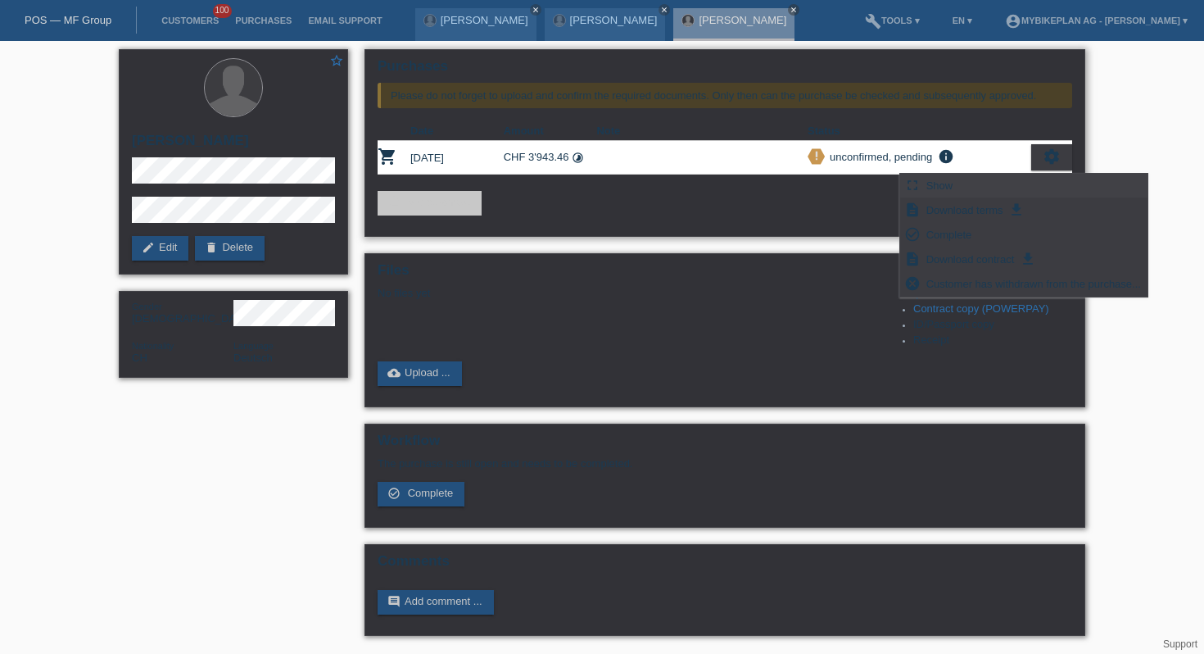
click at [1008, 188] on div "fullscreen Show" at bounding box center [1023, 186] width 247 height 25
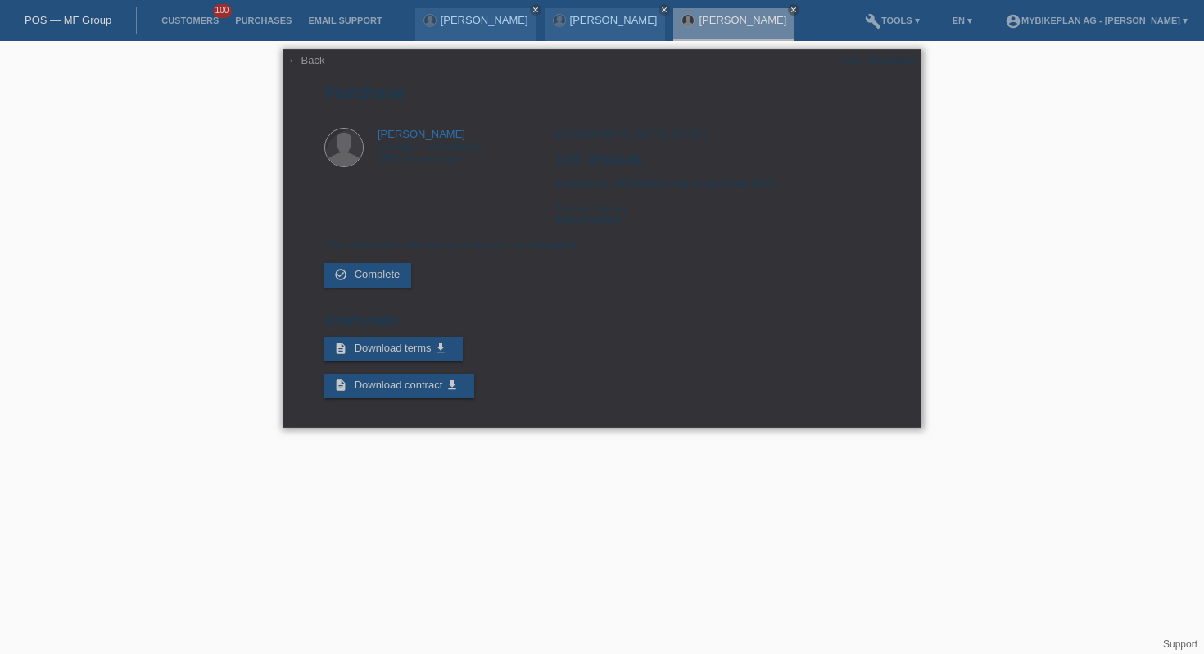
click at [866, 54] on div "POSP00028663" at bounding box center [876, 60] width 77 height 12
copy div "POSP00028663"
click at [171, 19] on link "Customers" at bounding box center [190, 21] width 74 height 10
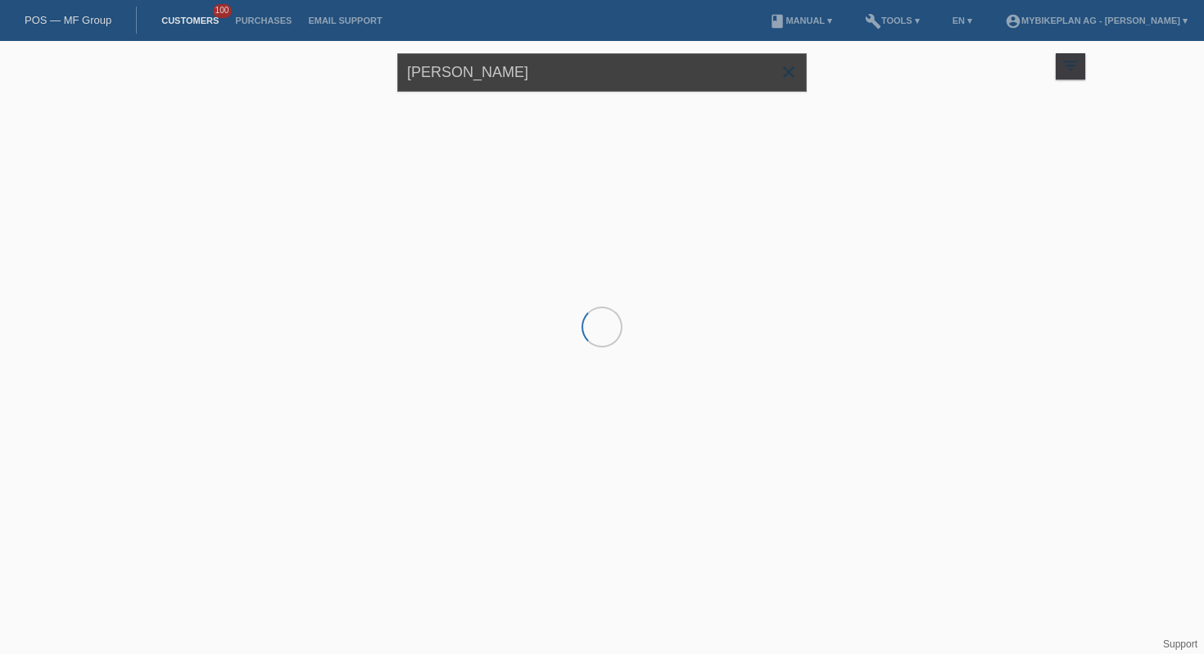
click at [538, 67] on input "[PERSON_NAME]" at bounding box center [602, 72] width 410 height 39
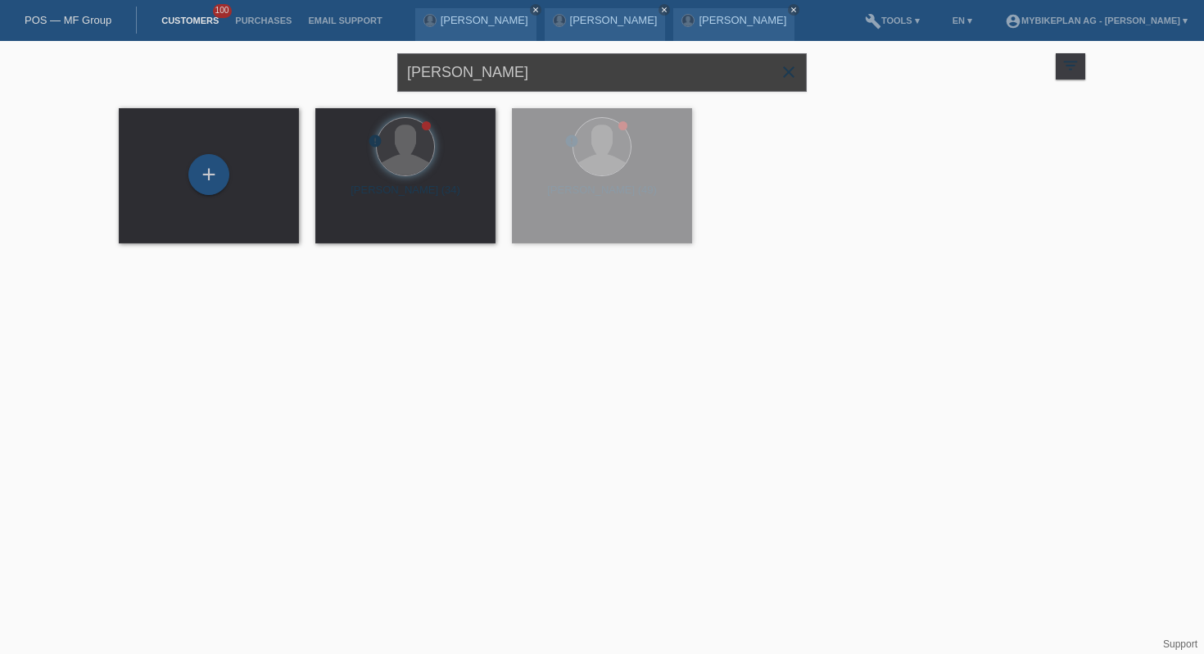
click at [538, 67] on input "[PERSON_NAME]" at bounding box center [602, 72] width 410 height 39
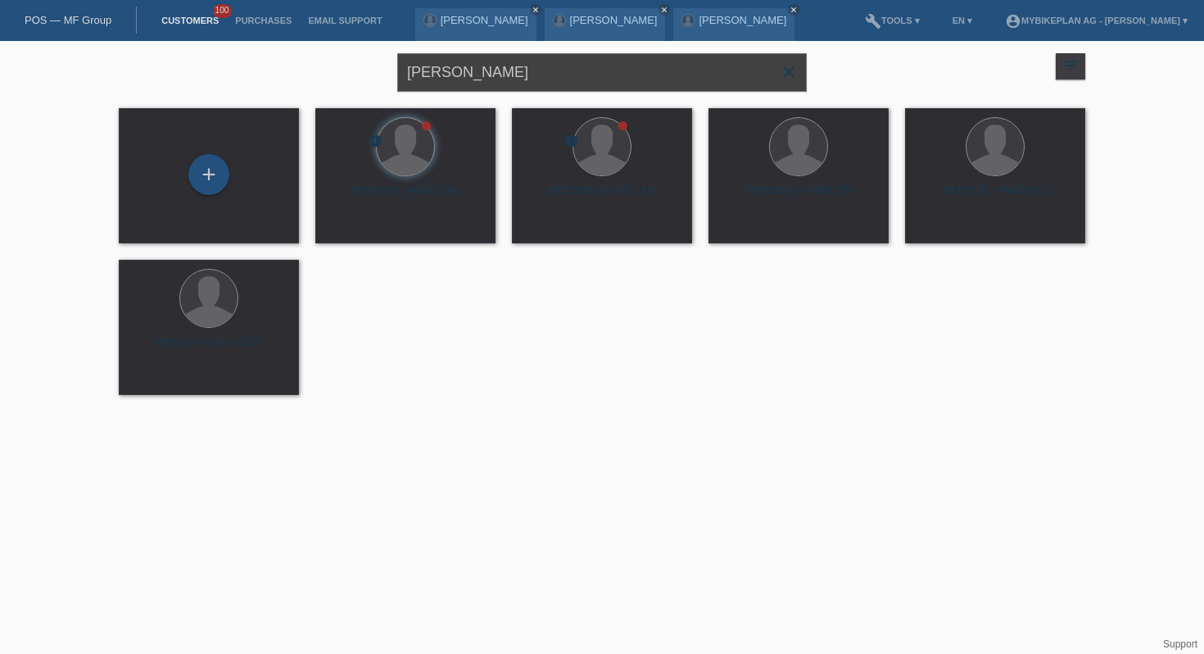
click at [538, 67] on input "[PERSON_NAME]" at bounding box center [602, 72] width 410 height 39
type input "Makso Stevic"
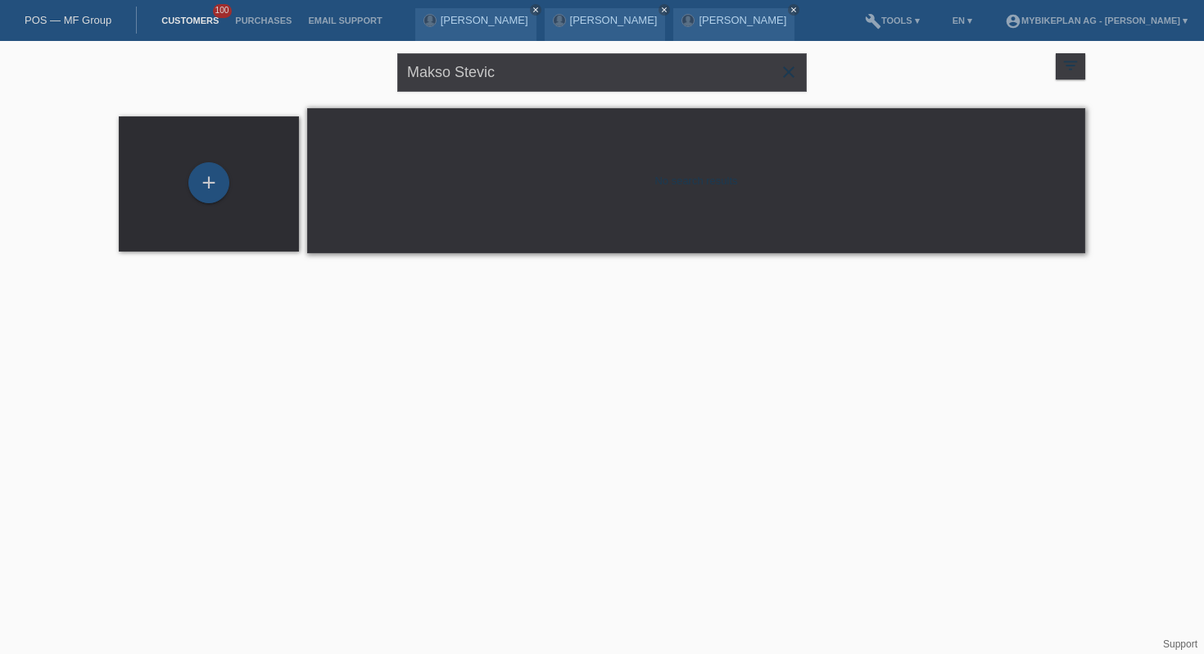
click at [354, 272] on html "POS — MF Group Customers 100 Purchases Email Support Tamara Schmid close close …" at bounding box center [602, 136] width 1204 height 272
click at [202, 193] on div "+" at bounding box center [208, 182] width 41 height 41
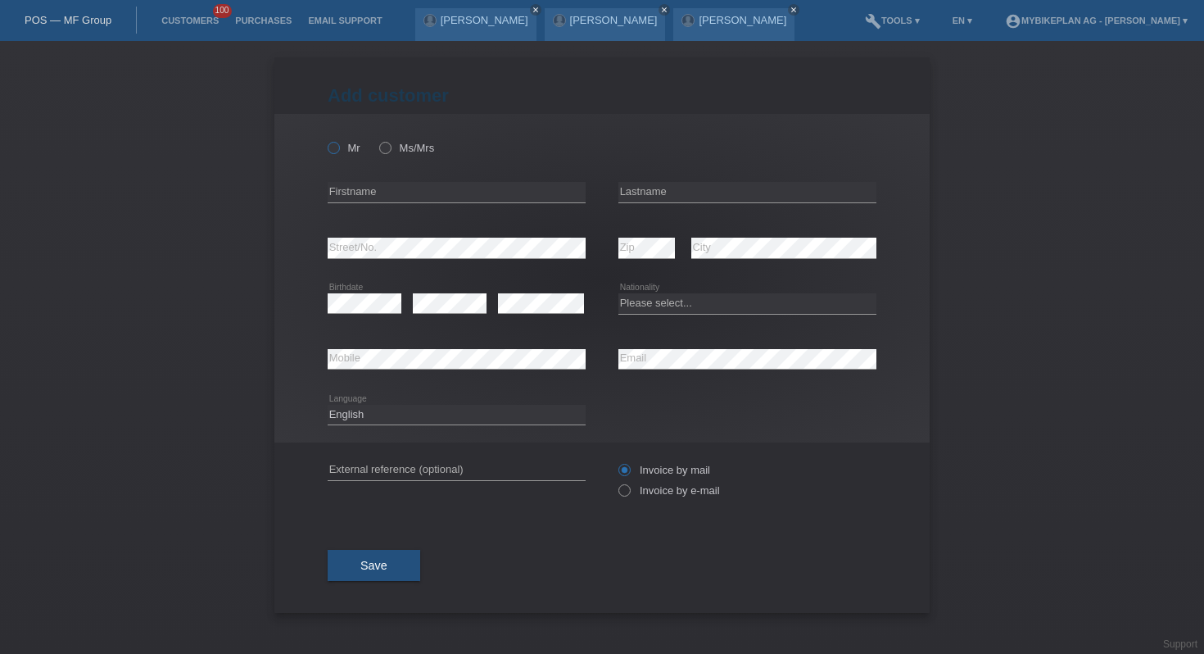
click at [325, 139] on icon at bounding box center [325, 139] width 0 height 0
click at [333, 144] on input "Mr" at bounding box center [333, 147] width 11 height 11
radio input "true"
click at [704, 27] on div "Filipp Landolt close" at bounding box center [733, 24] width 121 height 33
click at [699, 22] on link "[PERSON_NAME]" at bounding box center [743, 20] width 88 height 12
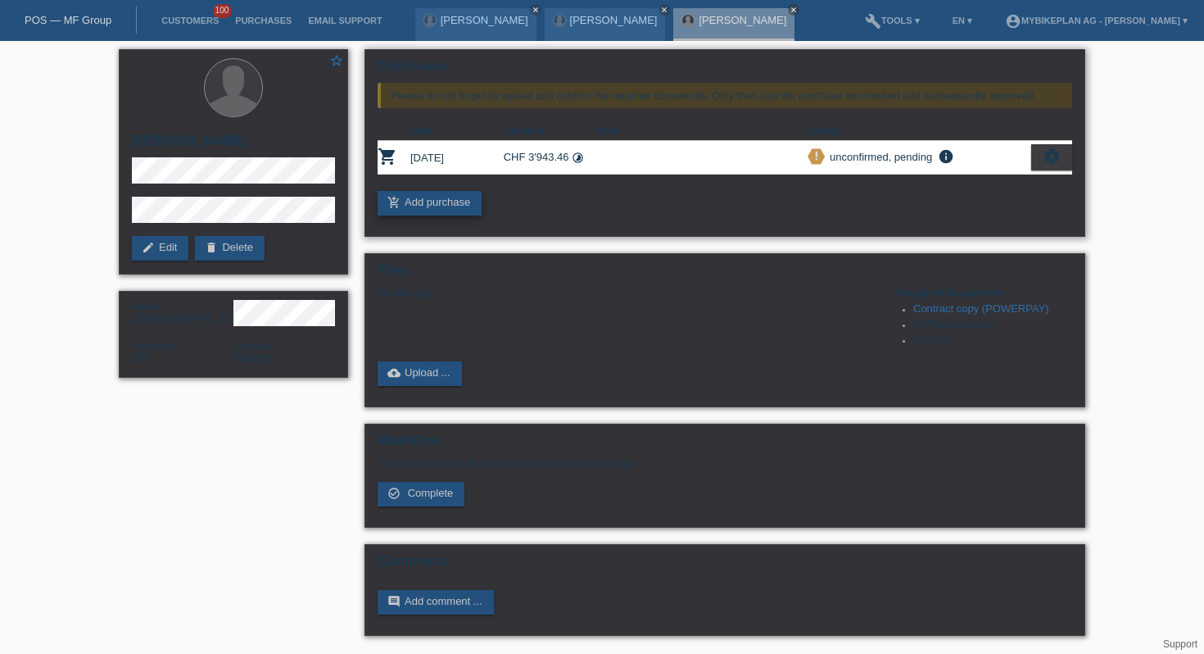
click at [442, 215] on link "add_shopping_cart Add purchase" at bounding box center [430, 203] width 104 height 25
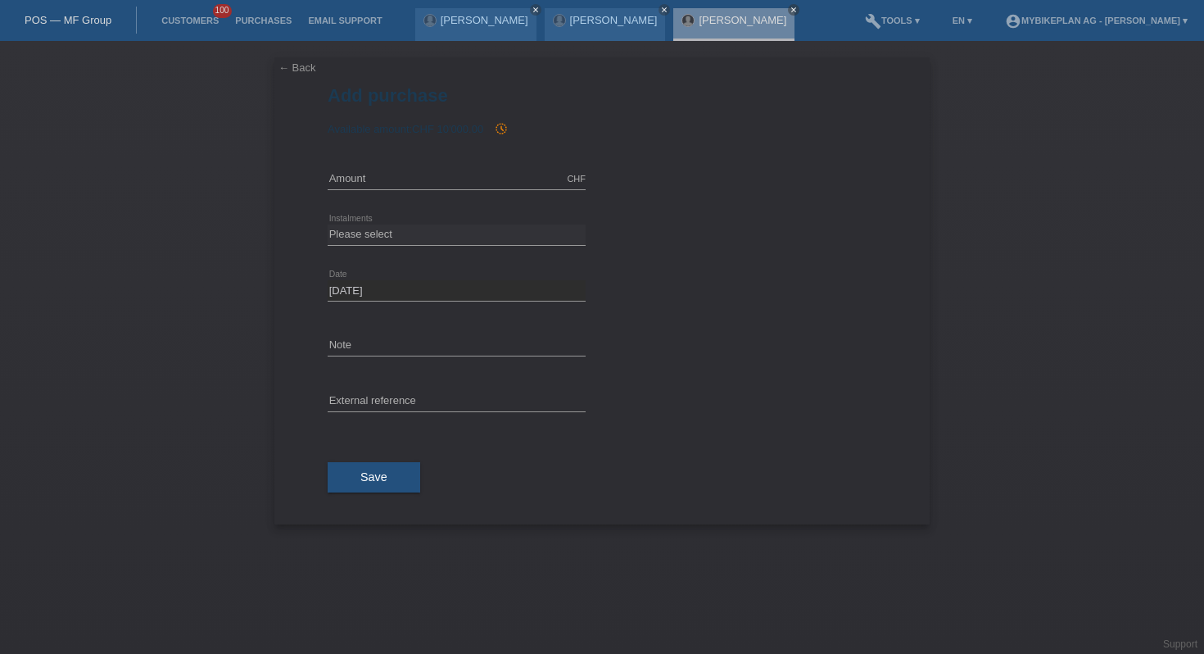
click at [397, 192] on div "CHF error Amount" at bounding box center [457, 180] width 258 height 56
click at [401, 186] on input "text" at bounding box center [457, 179] width 258 height 20
type input "3799.00"
click at [492, 223] on div "Please select 6 instalments 12 instalments 18 instalments 24 instalments 36 ins…" at bounding box center [457, 235] width 258 height 56
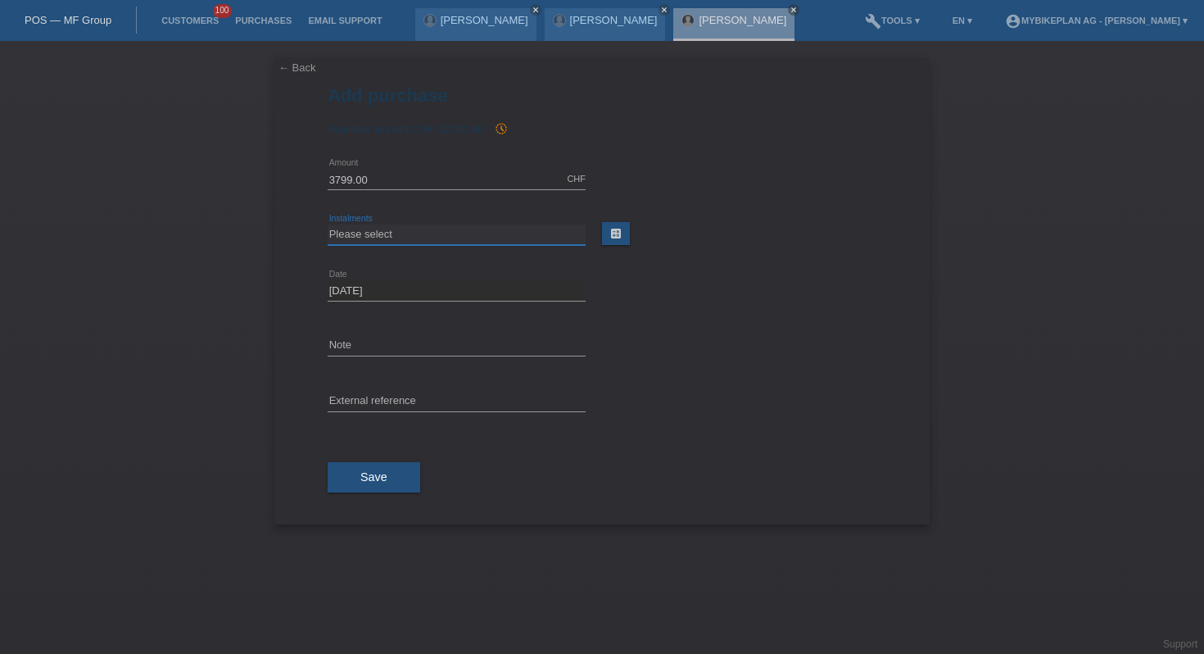
click at [437, 233] on select "Please select 6 instalments 12 instalments 18 instalments 24 instalments 36 ins…" at bounding box center [457, 234] width 258 height 20
select select "487"
click at [328, 224] on select "Please select 6 instalments 12 instalments 18 instalments 24 instalments 36 ins…" at bounding box center [457, 234] width 258 height 20
click at [367, 417] on div "error External reference" at bounding box center [457, 402] width 258 height 56
click at [367, 410] on input "text" at bounding box center [457, 402] width 258 height 20
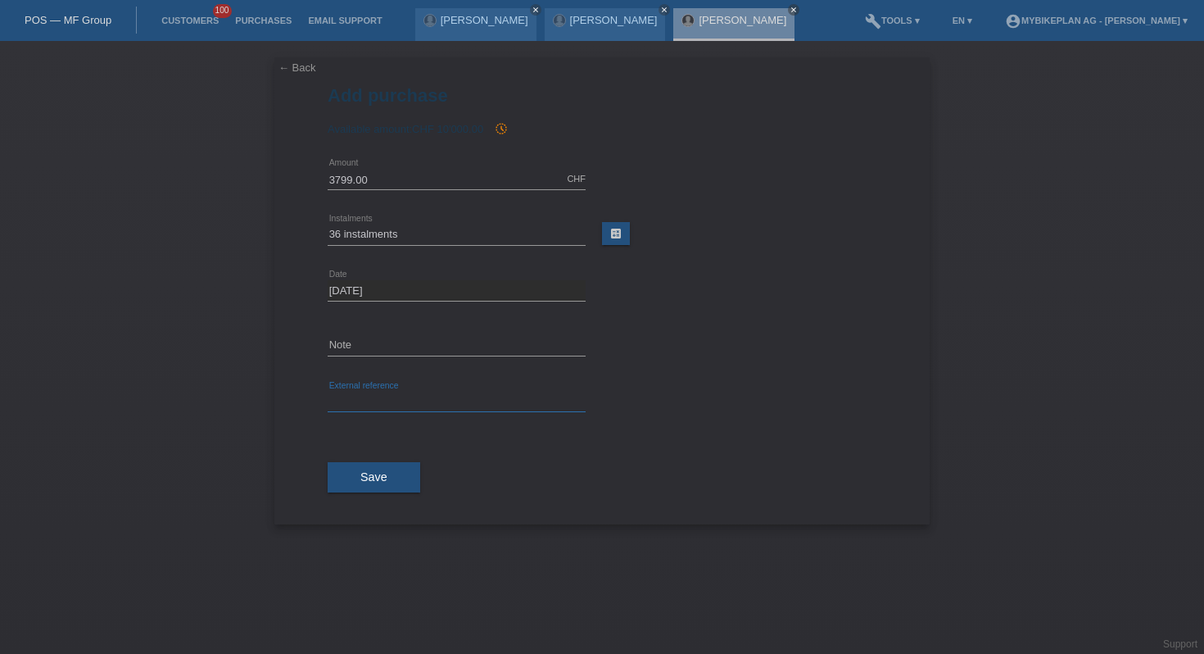
paste input "45913758986"
type input "45913758986"
click at [362, 478] on span "Save" at bounding box center [373, 476] width 27 height 13
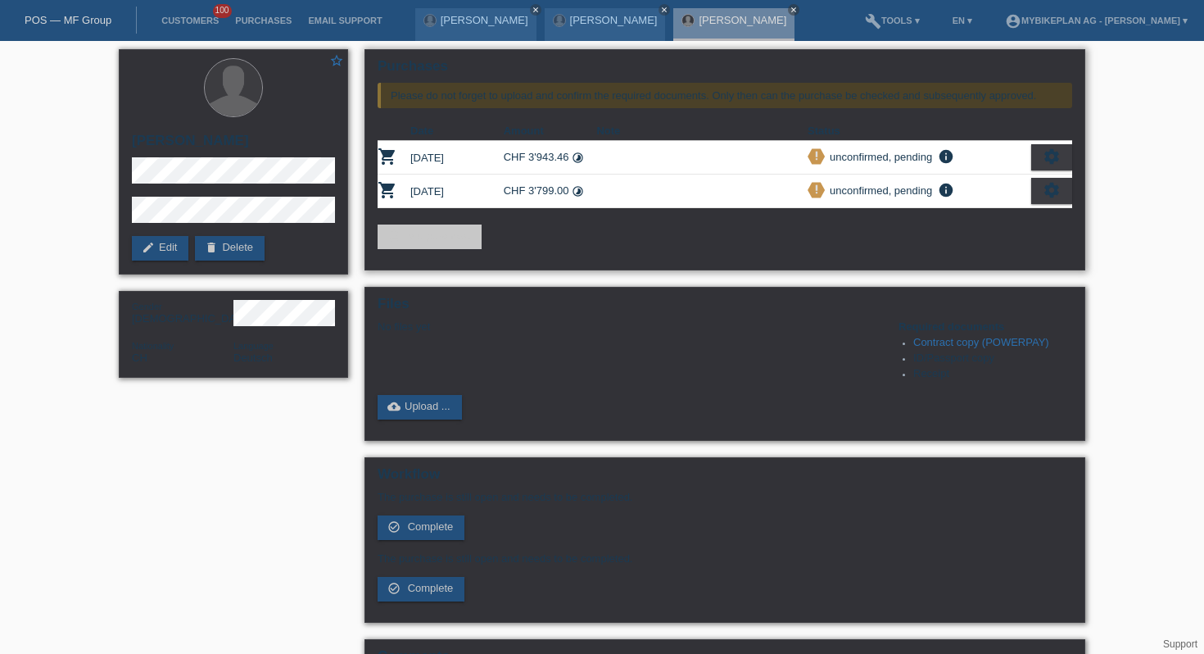
click at [1052, 165] on icon "settings" at bounding box center [1052, 156] width 18 height 18
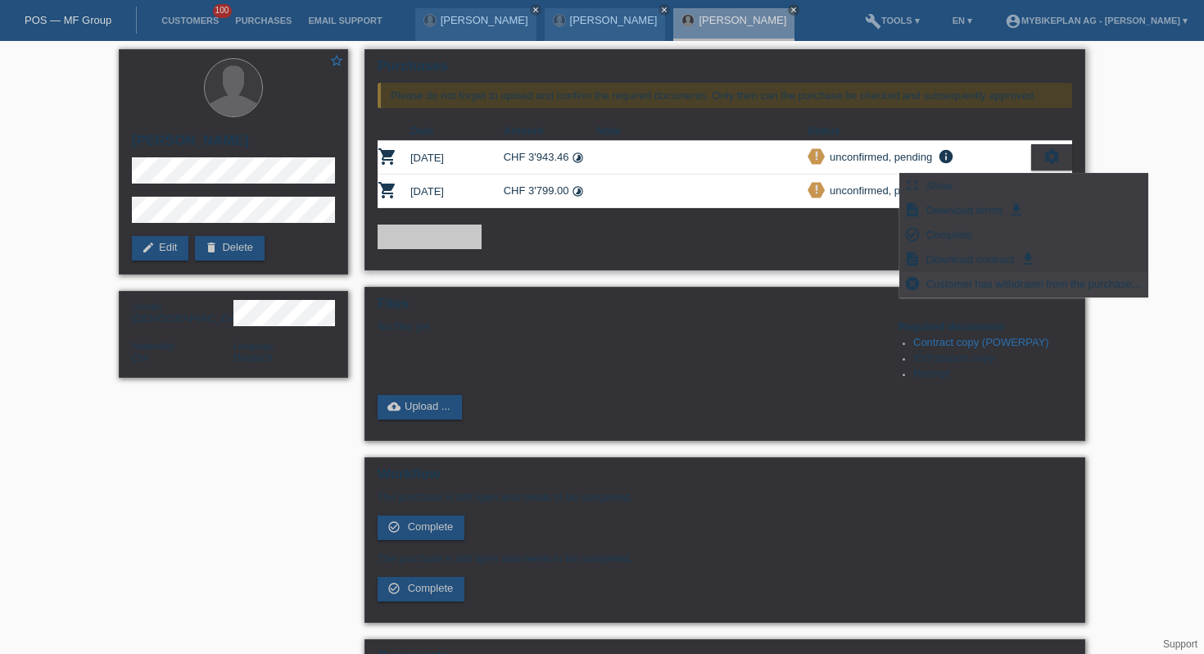
click at [951, 284] on span "Customer has withdrawn from the purchase..." at bounding box center [1034, 284] width 220 height 20
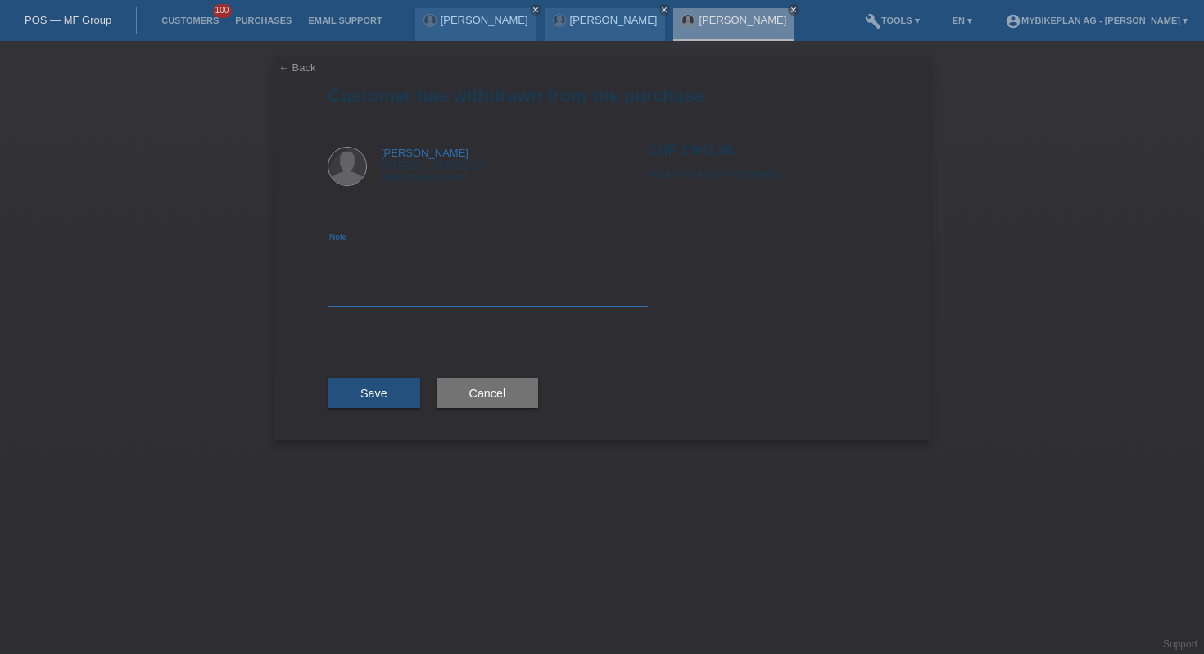
click at [372, 266] on textarea at bounding box center [488, 274] width 320 height 63
type textarea "added discount code"
click at [351, 390] on button "Save" at bounding box center [374, 393] width 93 height 31
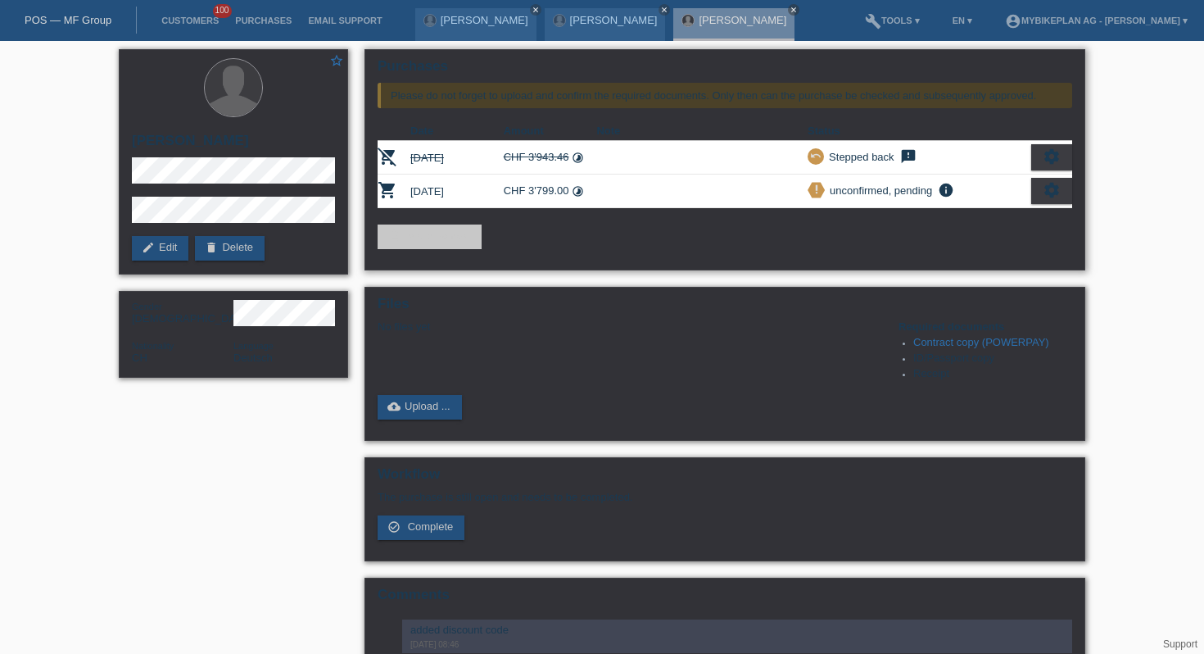
click at [1043, 199] on icon "settings" at bounding box center [1052, 190] width 18 height 18
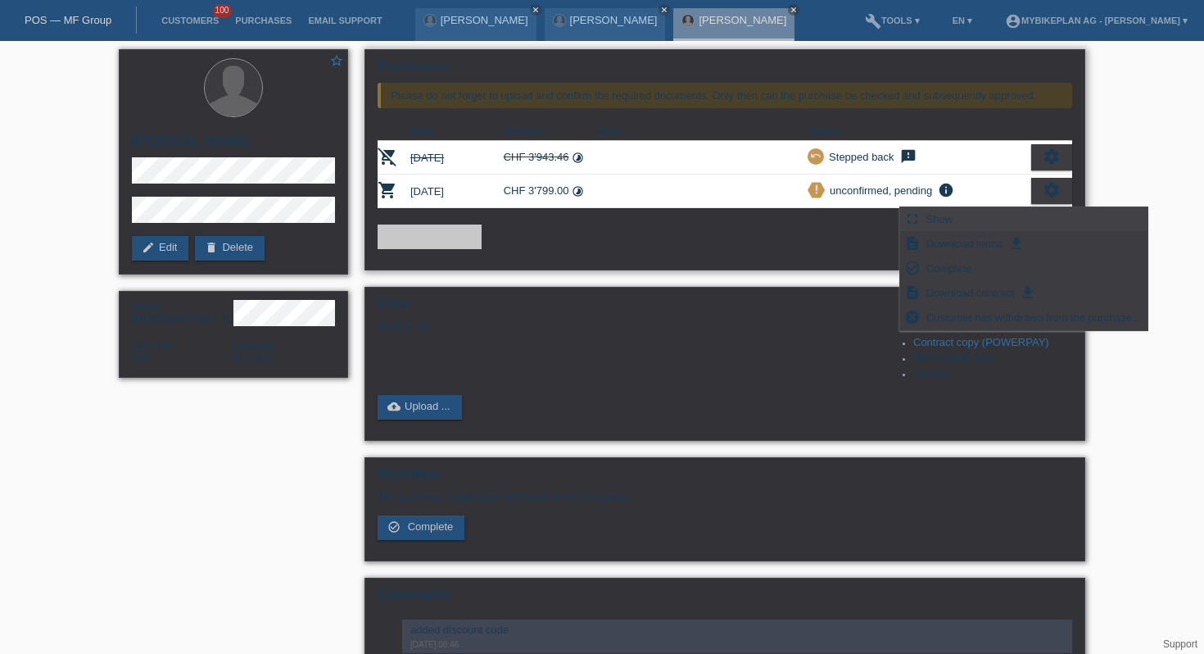
click at [945, 224] on span "Show" at bounding box center [940, 219] width 32 height 20
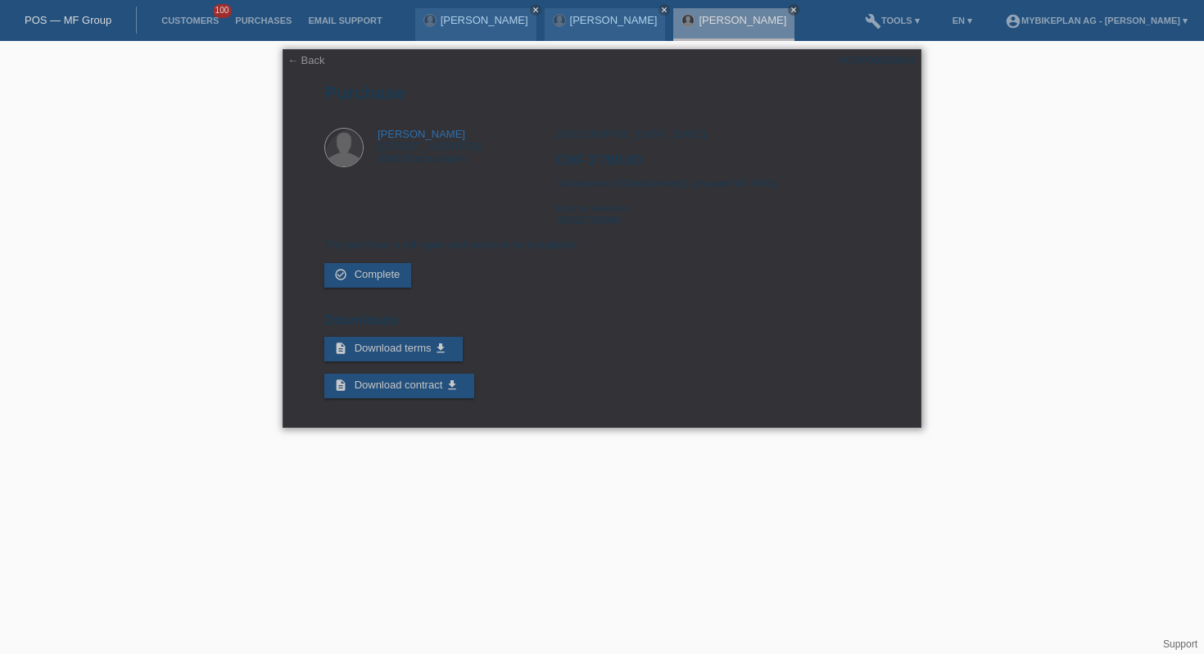
click at [867, 57] on div "POSP00028664" at bounding box center [876, 60] width 77 height 12
copy div "POSP00028664"
click at [192, 11] on li "Customers 100" at bounding box center [190, 21] width 74 height 42
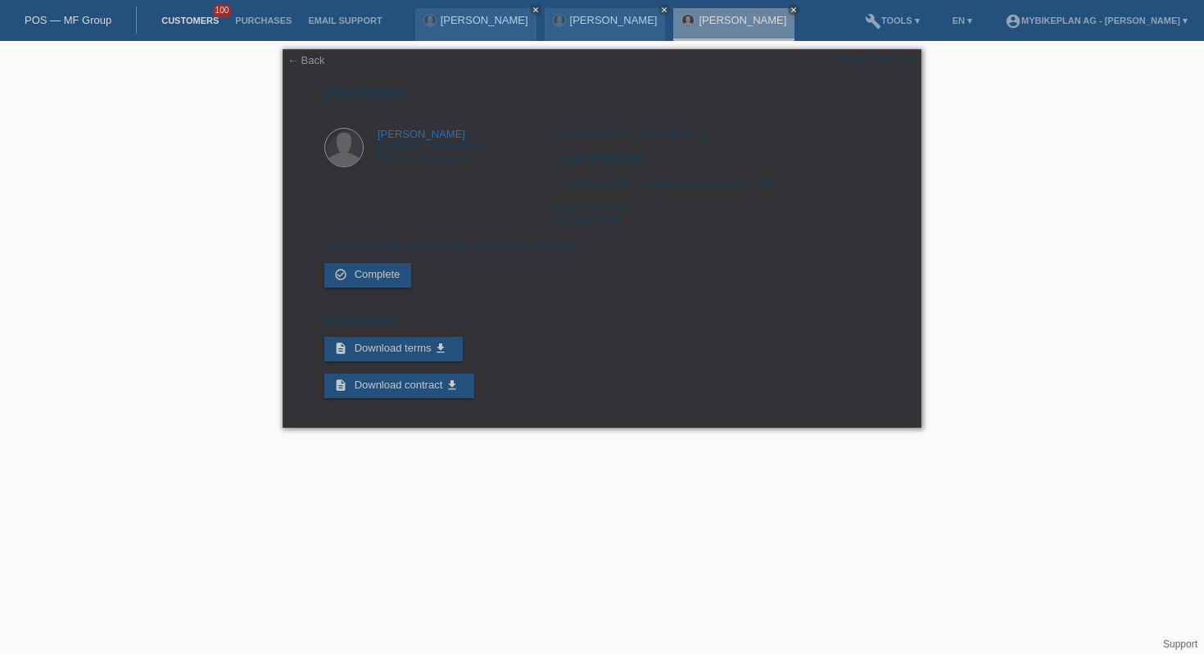
click at [192, 16] on link "Customers" at bounding box center [190, 21] width 74 height 10
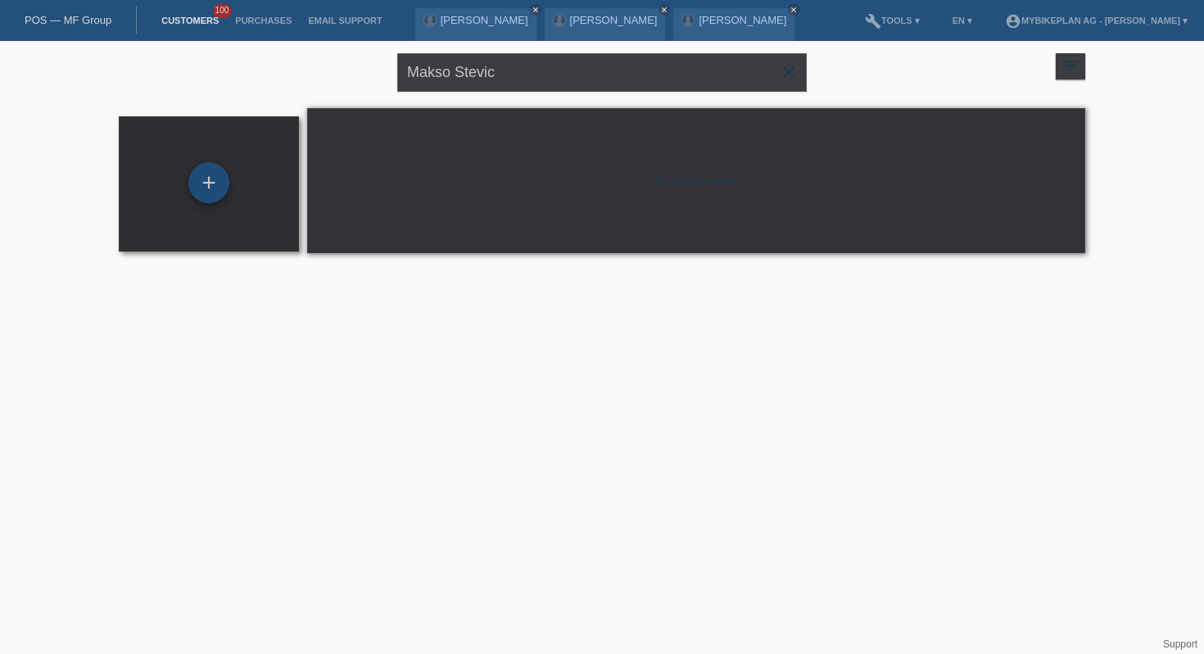
click at [209, 179] on div "+" at bounding box center [208, 182] width 41 height 41
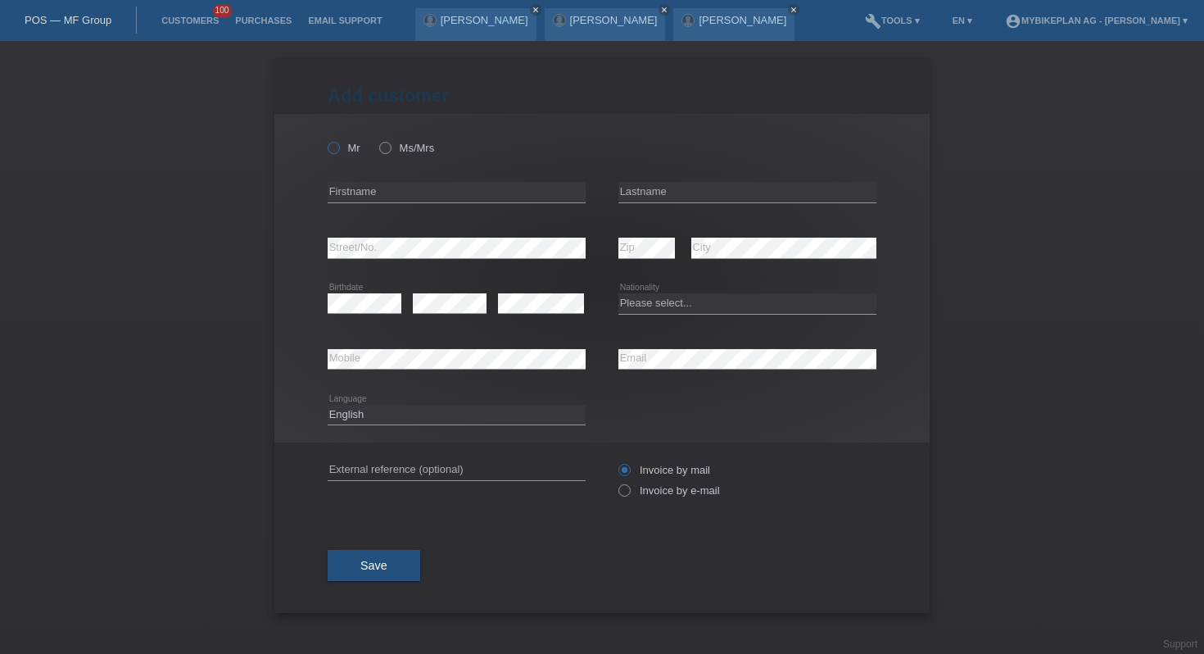
click at [325, 139] on icon at bounding box center [325, 139] width 0 height 0
click at [338, 147] on input "Mr" at bounding box center [333, 147] width 11 height 11
radio input "true"
click at [374, 188] on input "text" at bounding box center [457, 192] width 258 height 20
type input "Makso"
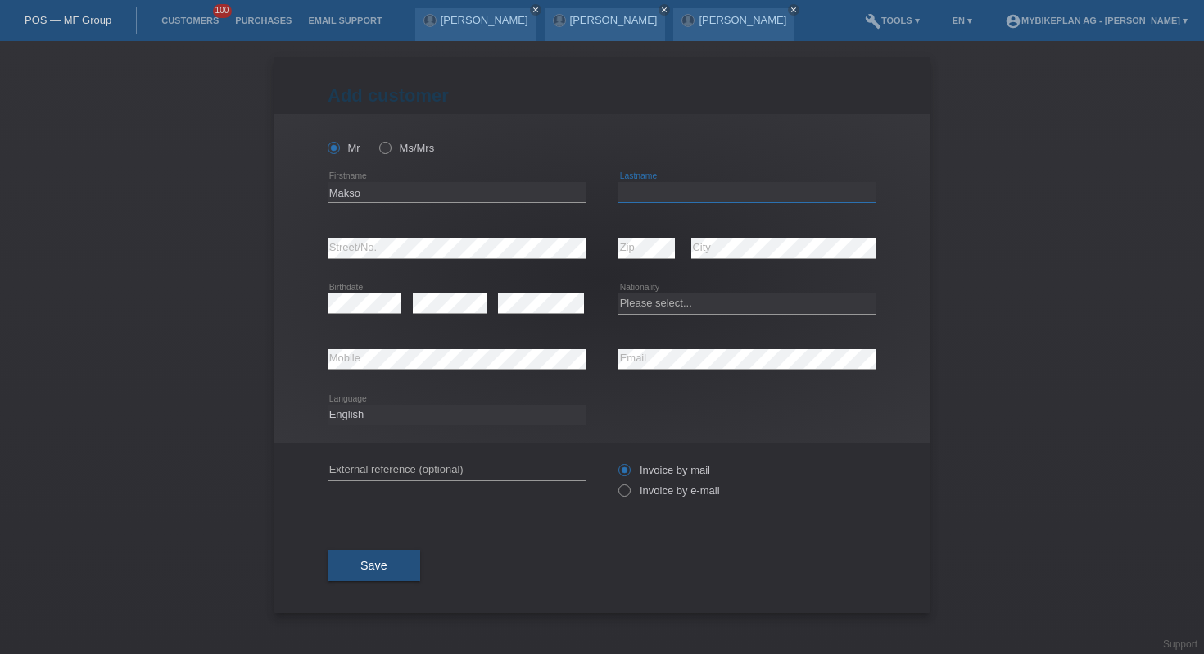
click at [652, 197] on input "text" at bounding box center [747, 192] width 258 height 20
type input "Stevic"
click at [530, 314] on icon at bounding box center [541, 313] width 86 height 1
click at [710, 301] on select "Please select... Switzerland Austria Germany Liechtenstein ------------ Afghani…" at bounding box center [747, 303] width 258 height 20
select select "CH"
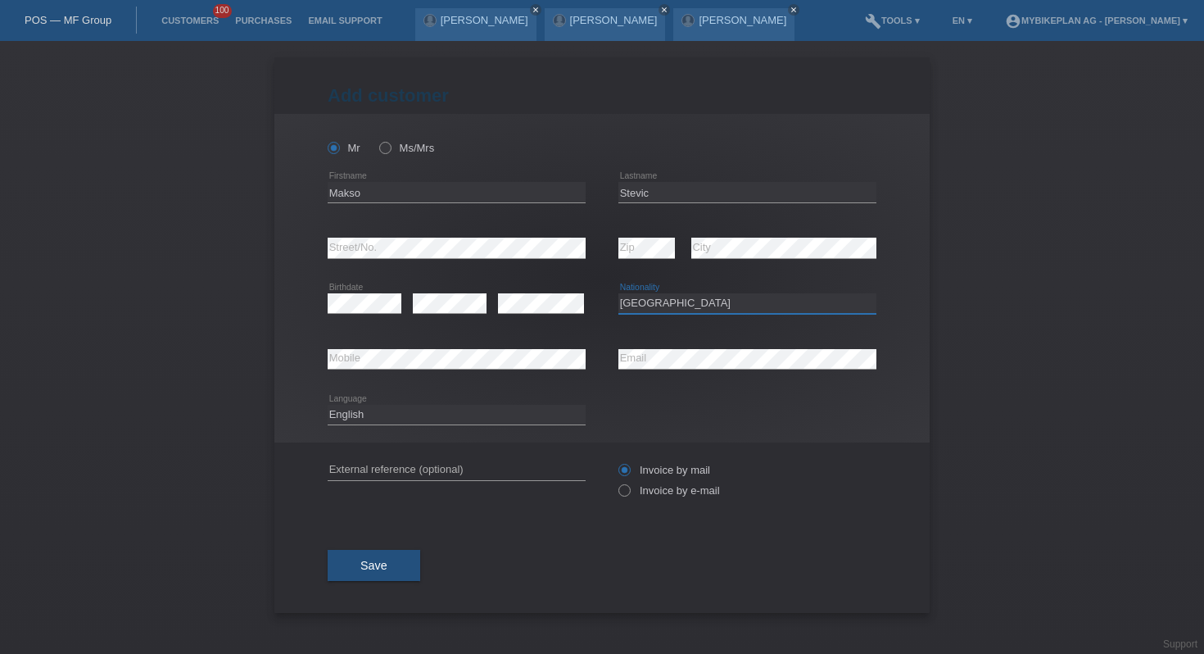
click at [618, 294] on select "Please select... Switzerland Austria Germany Liechtenstein ------------ Afghani…" at bounding box center [747, 303] width 258 height 20
click at [511, 410] on select "Deutsch Français Italiano English" at bounding box center [457, 415] width 258 height 20
select select "de"
click at [328, 405] on select "Deutsch Français Italiano English" at bounding box center [457, 415] width 258 height 20
click at [693, 489] on label "Invoice by e-mail" at bounding box center [669, 490] width 102 height 12
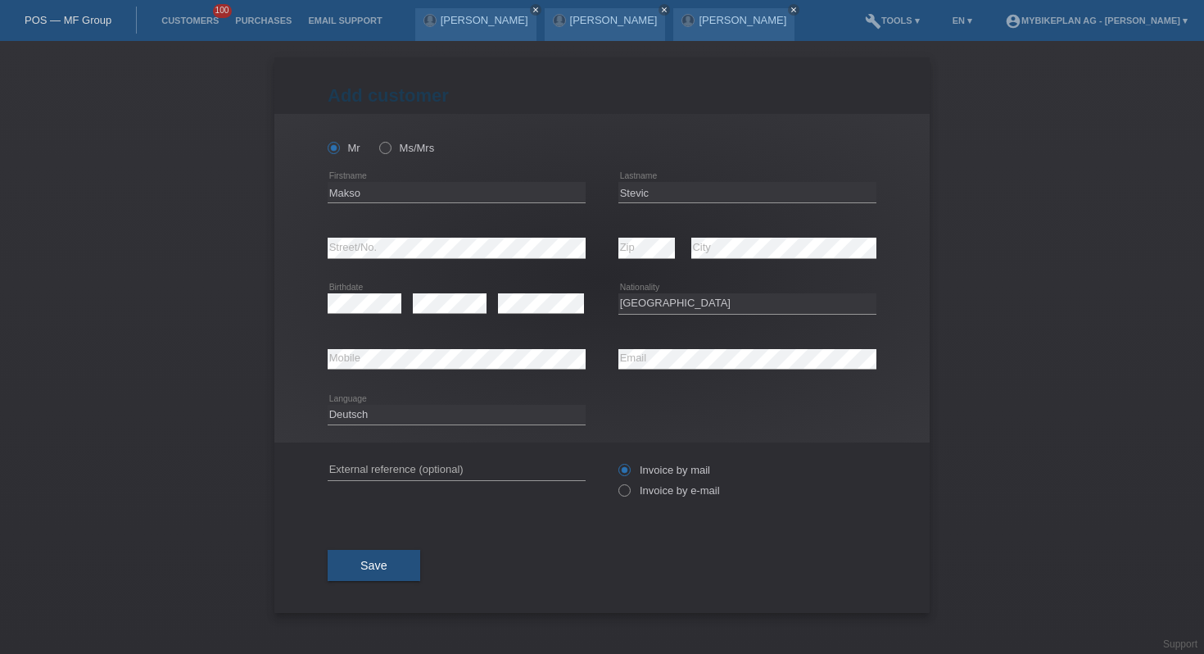
click at [629, 489] on input "Invoice by e-mail" at bounding box center [623, 494] width 11 height 20
radio input "true"
click at [352, 576] on button "Save" at bounding box center [374, 565] width 93 height 31
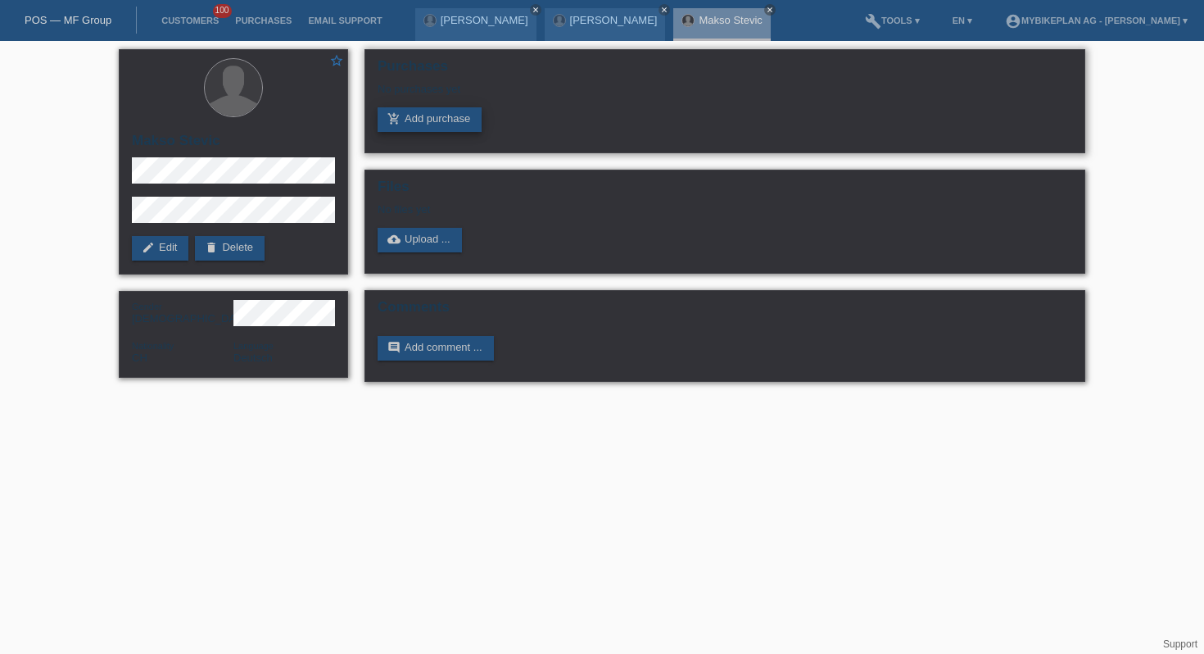
click at [423, 125] on link "add_shopping_cart Add purchase" at bounding box center [430, 119] width 104 height 25
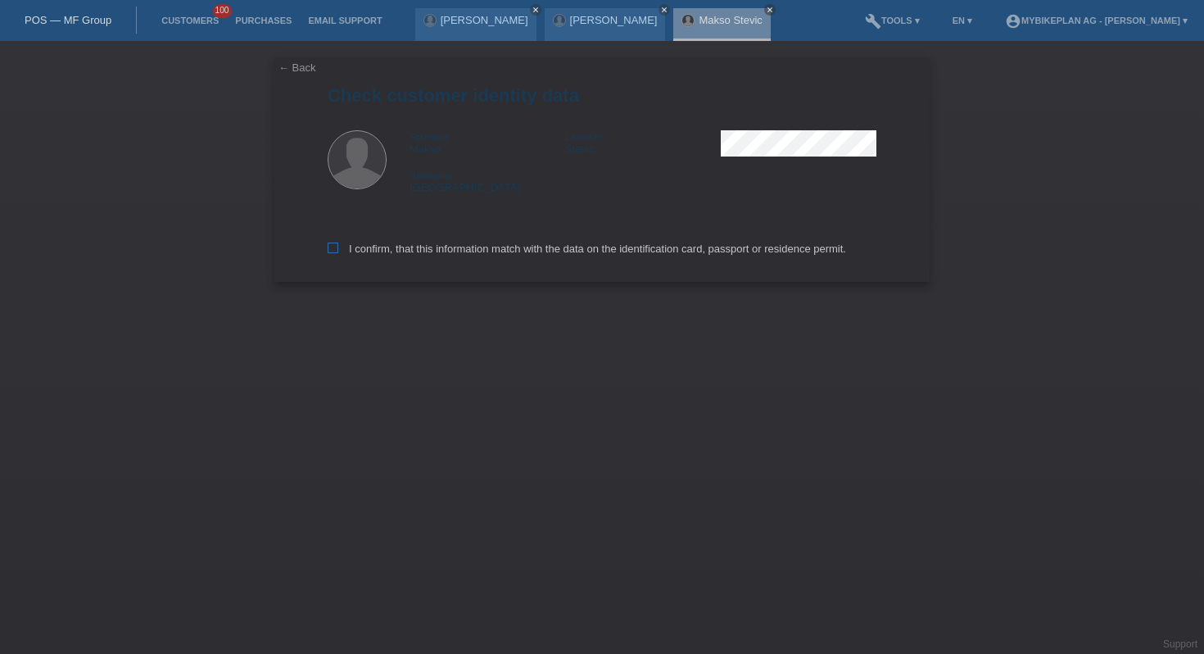
click at [379, 254] on label "I confirm, that this information match with the data on the identification card…" at bounding box center [587, 248] width 519 height 12
click at [338, 253] on input "I confirm, that this information match with the data on the identification card…" at bounding box center [333, 247] width 11 height 11
checkbox input "true"
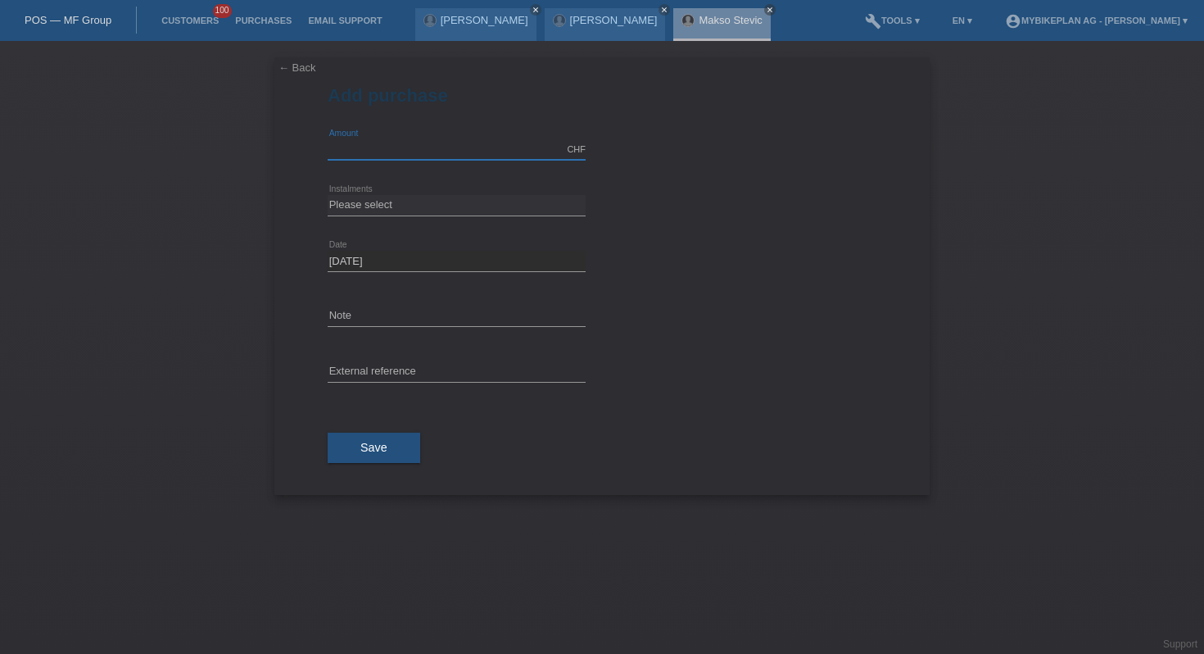
click at [400, 153] on input "text" at bounding box center [457, 149] width 258 height 20
type input "6999.00"
click at [370, 215] on div "Please select 6 instalments 12 instalments 18 instalments 24 instalments 36 ins…" at bounding box center [457, 206] width 258 height 56
click at [370, 211] on select "Please select 6 instalments 12 instalments 18 instalments 24 instalments 36 ins…" at bounding box center [457, 205] width 258 height 20
select select "487"
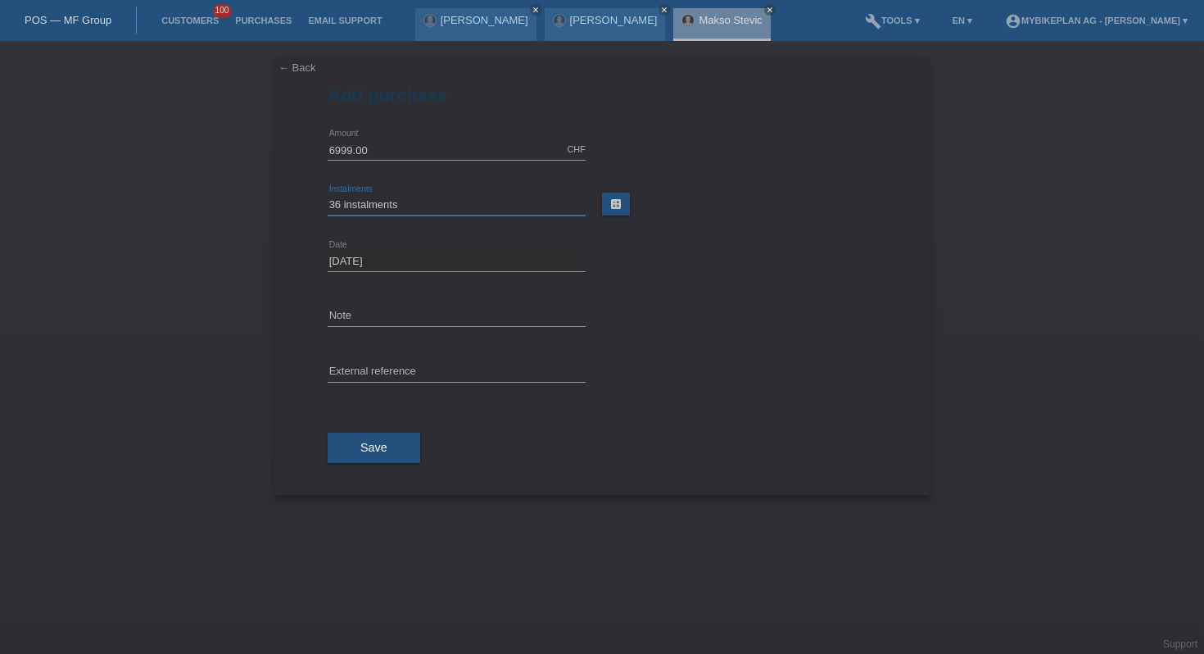
click at [328, 195] on select "Please select 6 instalments 12 instalments 18 instalments 24 instalments 36 ins…" at bounding box center [457, 205] width 258 height 20
click at [361, 374] on input "text" at bounding box center [457, 372] width 258 height 20
paste input "45924272721"
type input "45924272721"
click at [383, 455] on button "Save" at bounding box center [374, 448] width 93 height 31
